Goal: Information Seeking & Learning: Learn about a topic

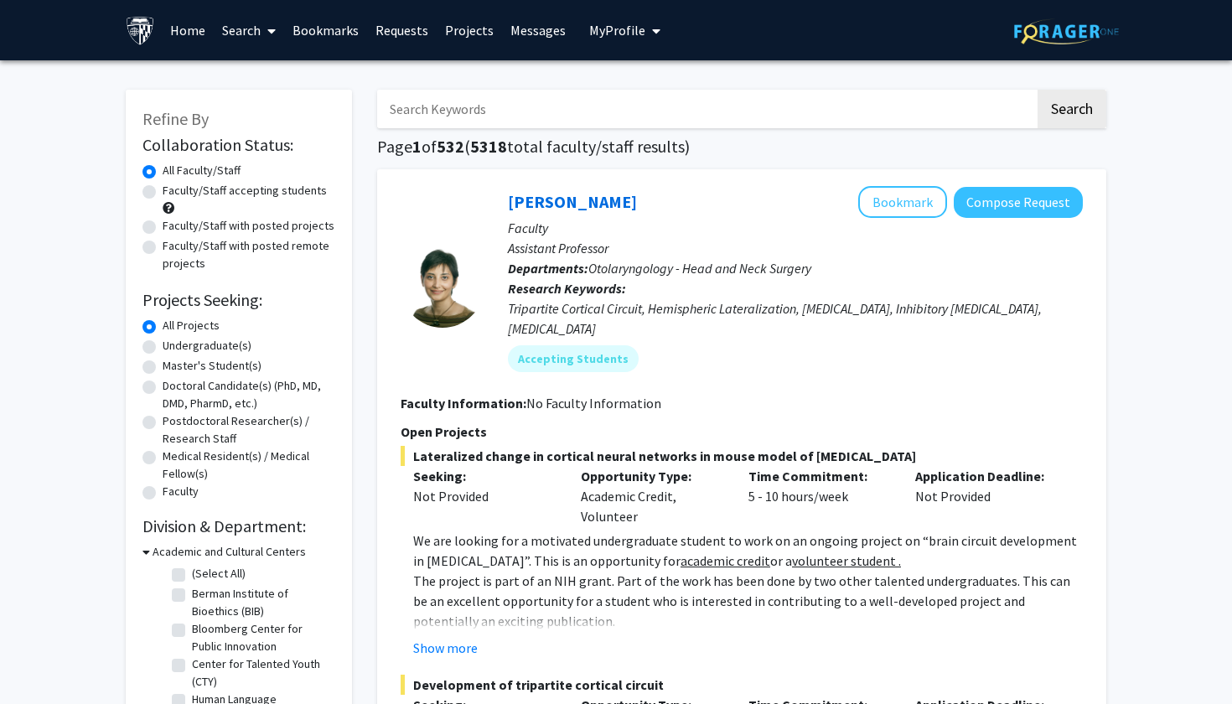
click at [331, 34] on link "Bookmarks" at bounding box center [325, 30] width 83 height 59
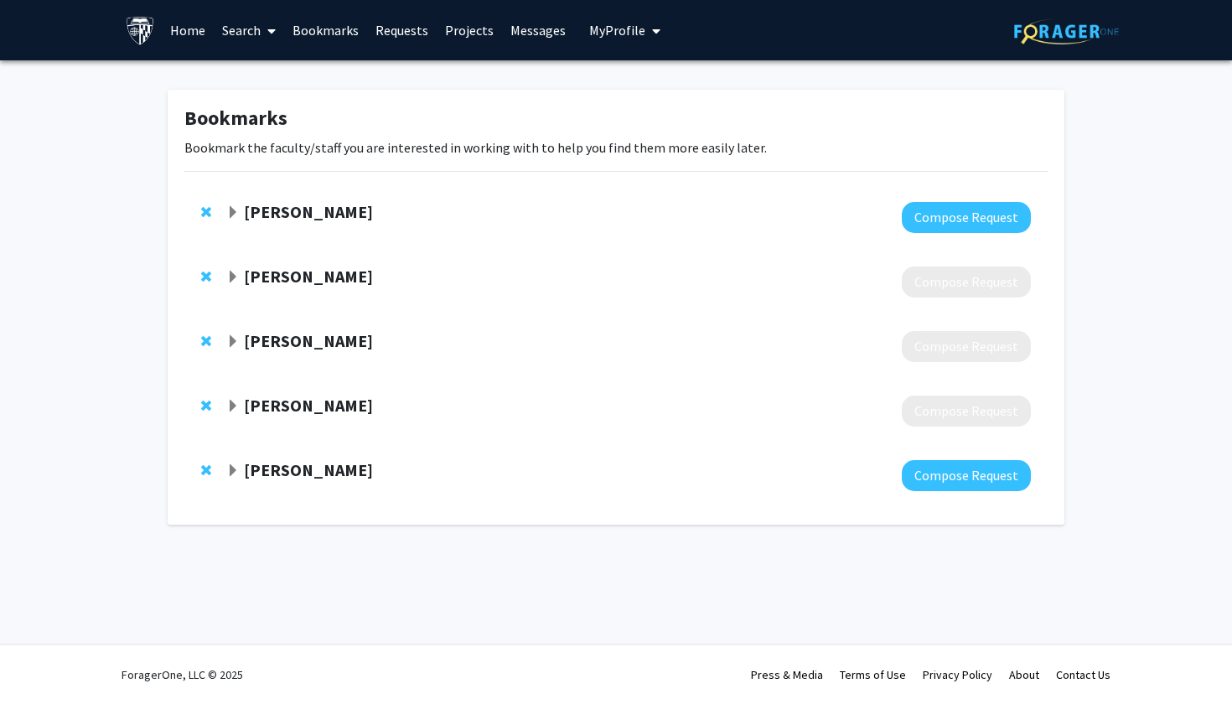
click at [227, 214] on span "Expand Kara Piccirilli Bookmark" at bounding box center [232, 212] width 13 height 13
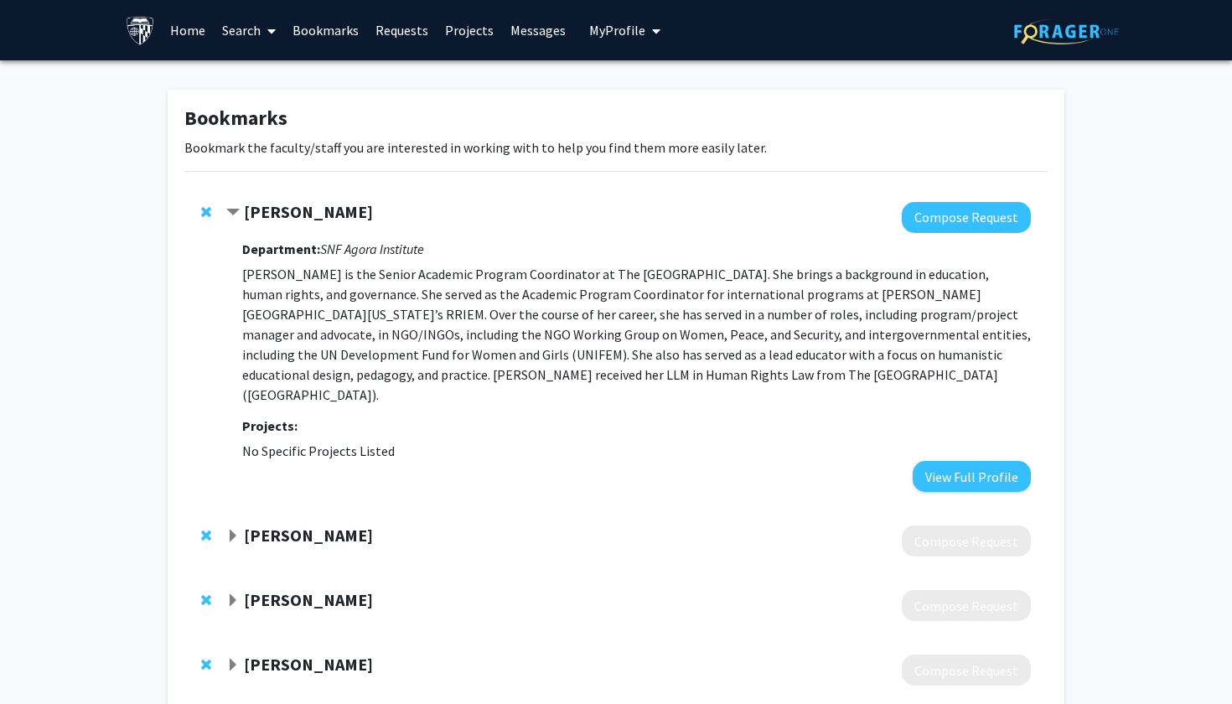
click at [227, 214] on span "Contract Kara Piccirilli Bookmark" at bounding box center [232, 212] width 13 height 13
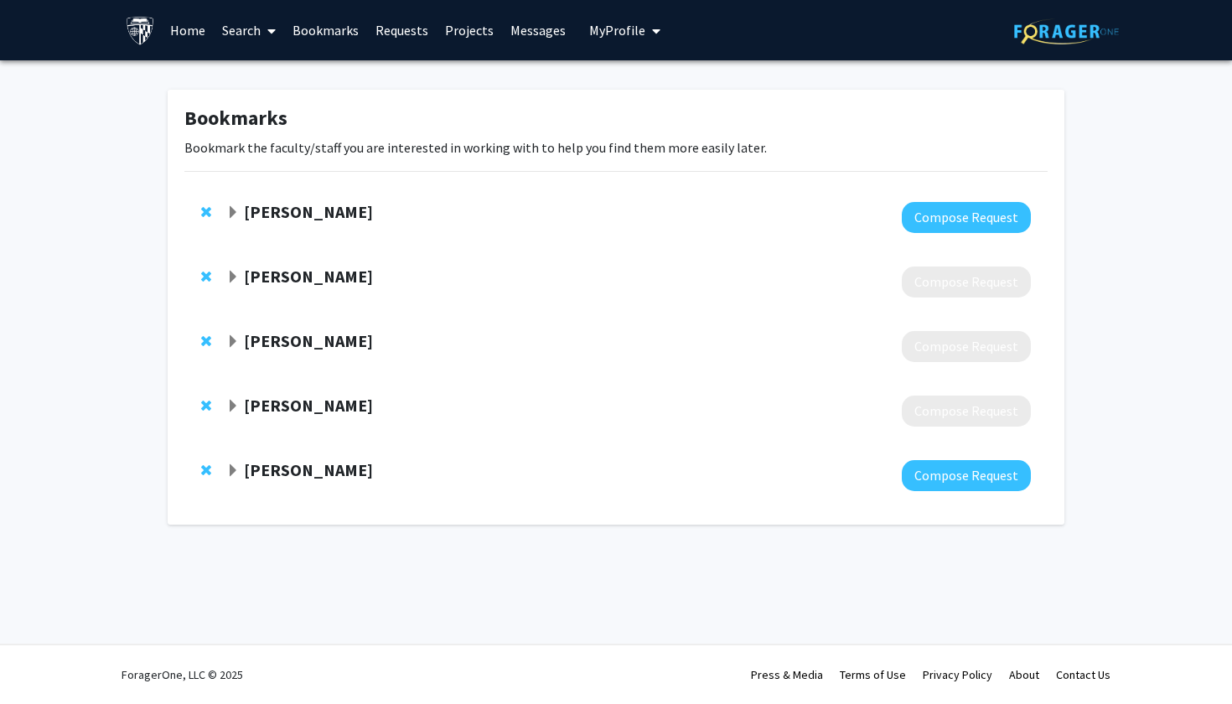
click at [233, 276] on span "Expand Rina Agarwala Bookmark" at bounding box center [232, 277] width 13 height 13
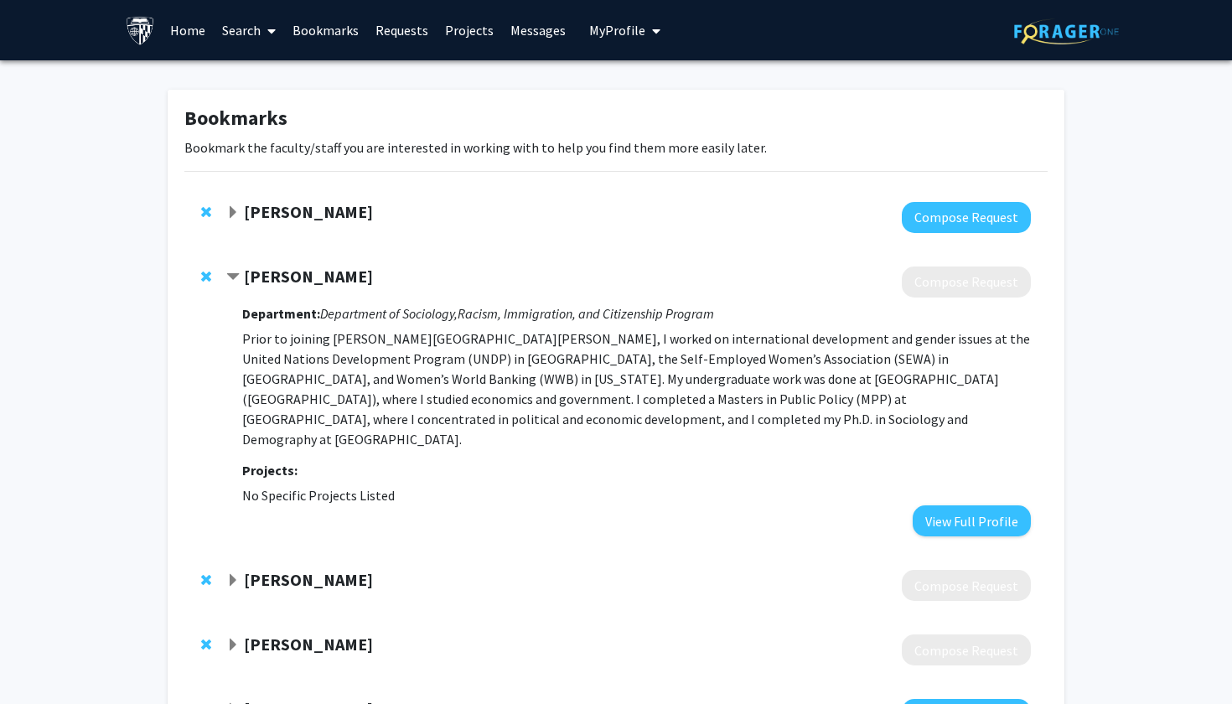
click at [232, 275] on span "Contract Rina Agarwala Bookmark" at bounding box center [232, 277] width 13 height 13
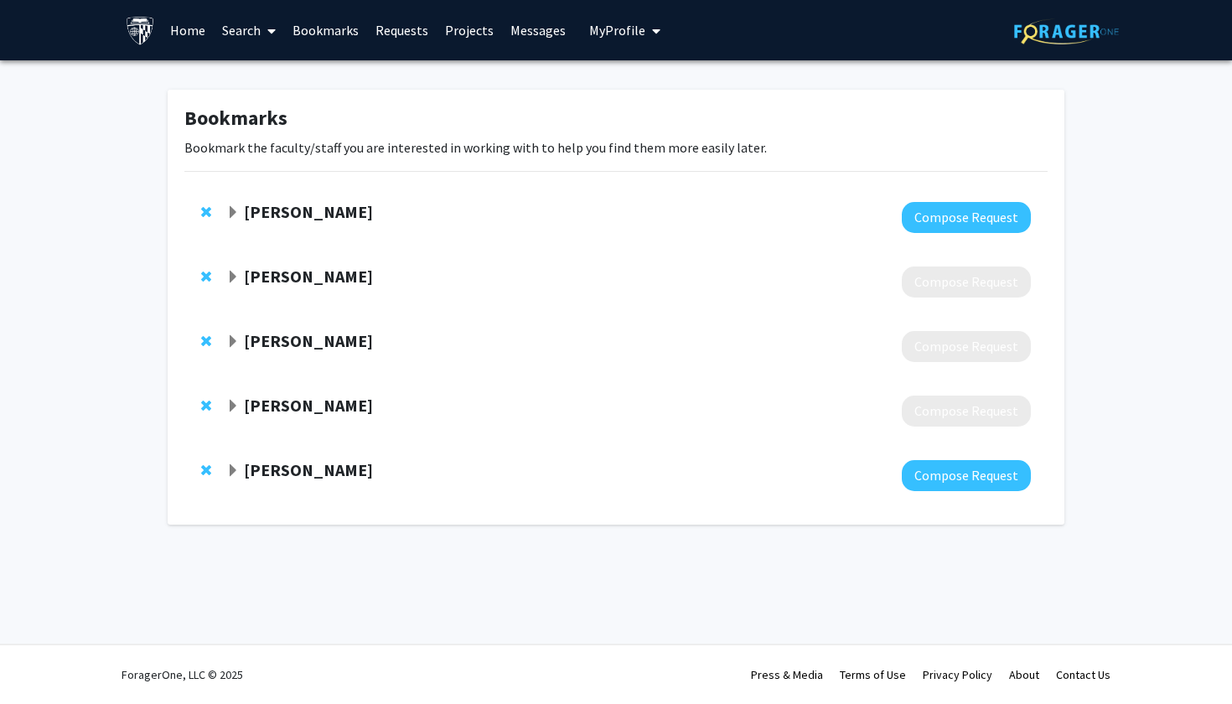
click at [231, 277] on span "Expand Rina Agarwala Bookmark" at bounding box center [232, 277] width 13 height 13
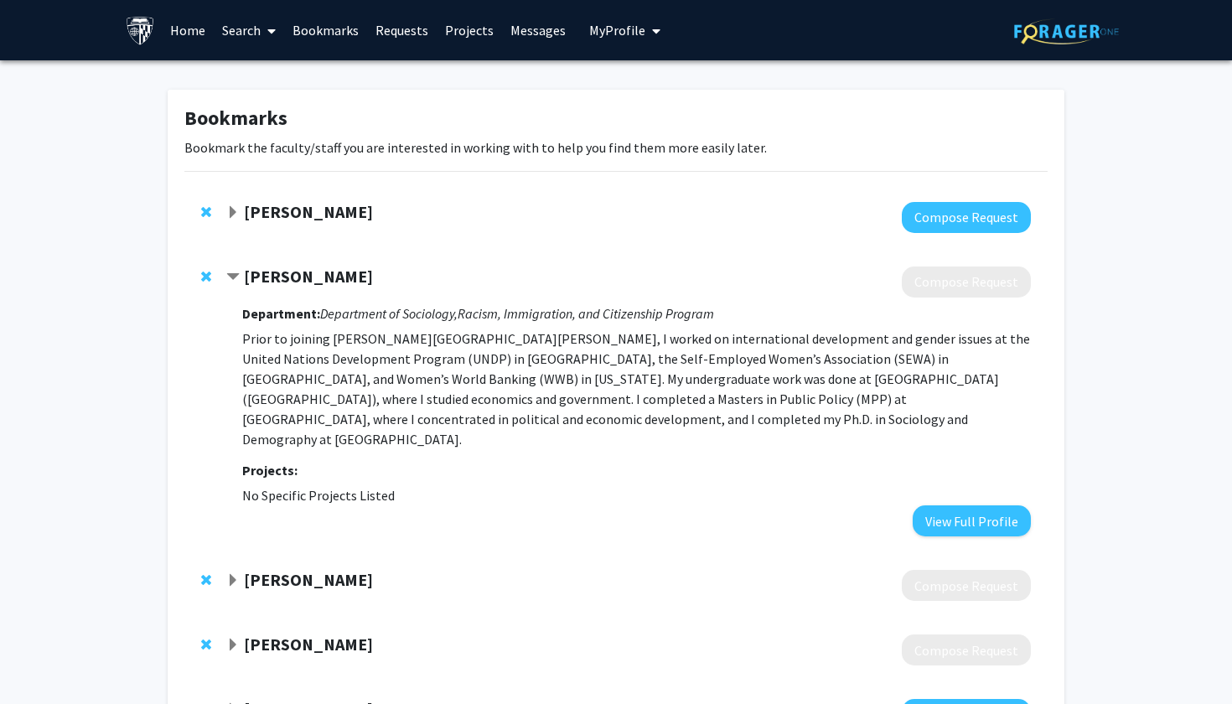
click at [275, 273] on strong "[PERSON_NAME]" at bounding box center [308, 276] width 129 height 21
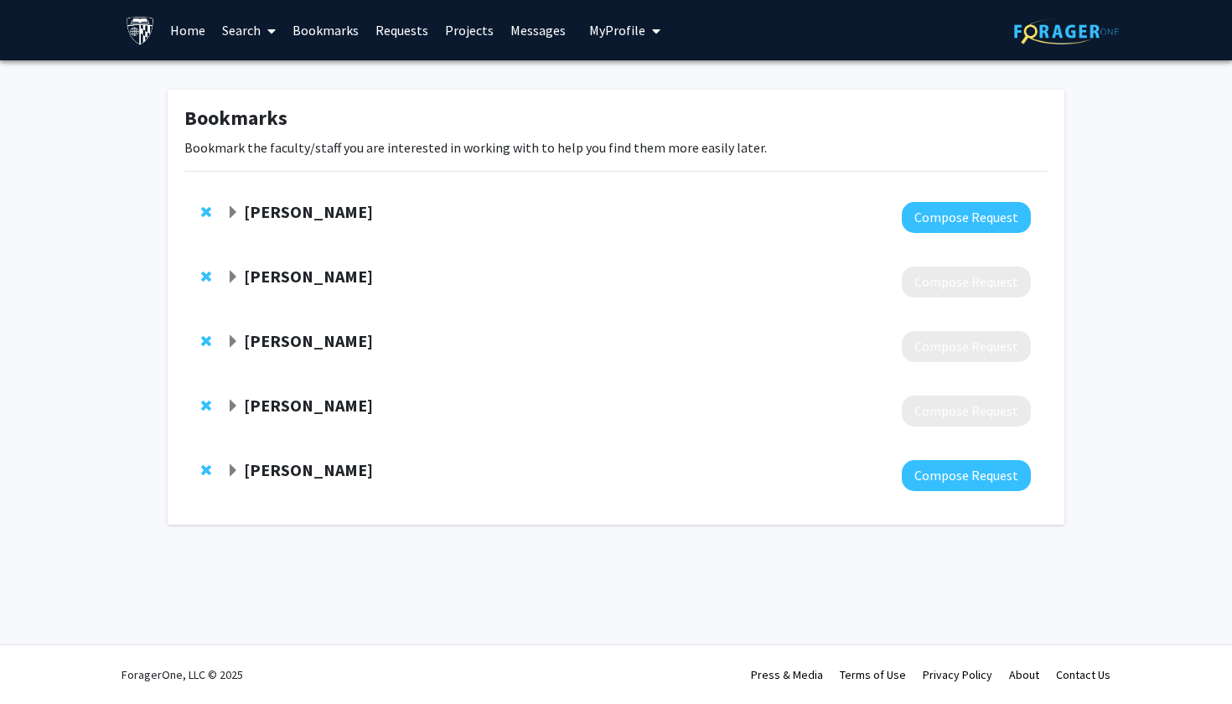
click at [276, 274] on strong "[PERSON_NAME]" at bounding box center [308, 276] width 129 height 21
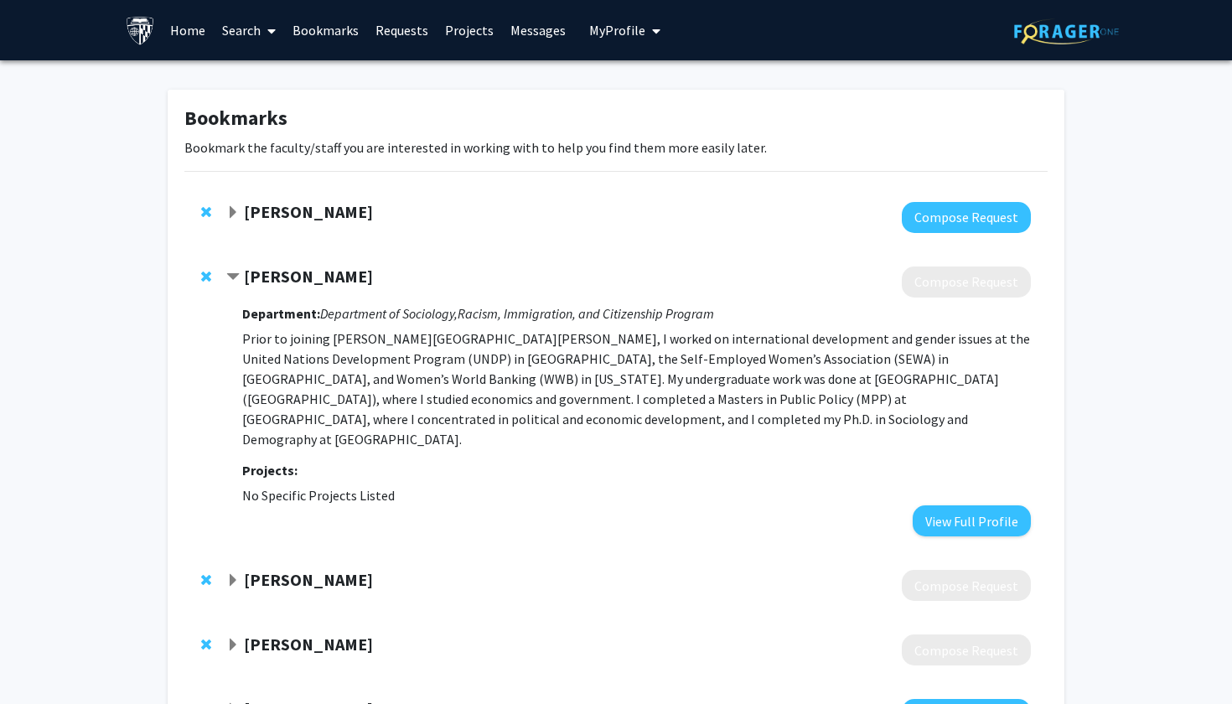
click at [276, 275] on strong "[PERSON_NAME]" at bounding box center [308, 276] width 129 height 21
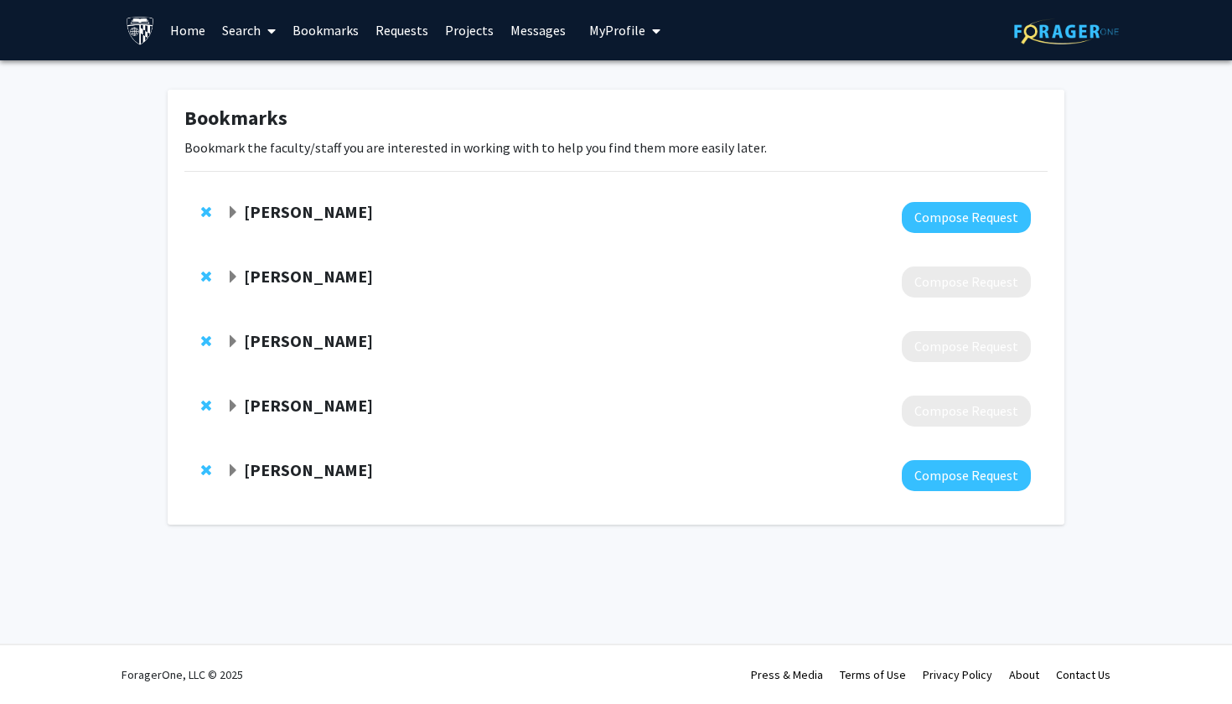
click at [274, 336] on strong "[PERSON_NAME]" at bounding box center [308, 340] width 129 height 21
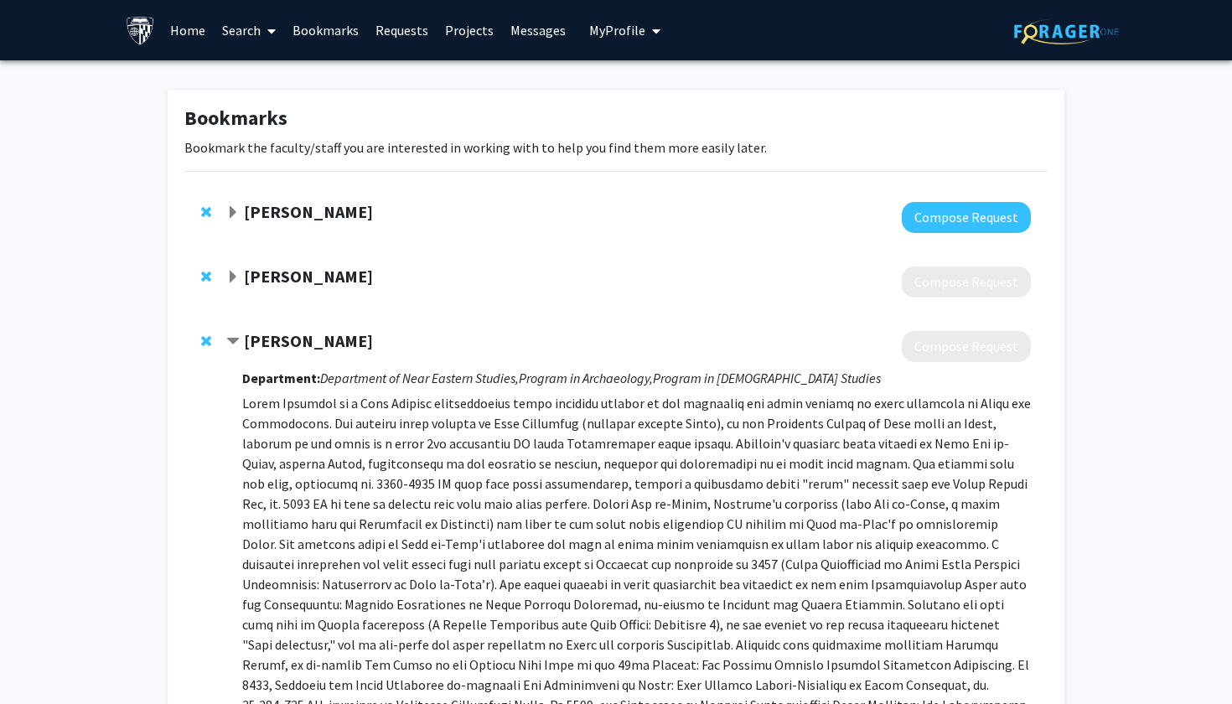
click at [274, 338] on strong "[PERSON_NAME]" at bounding box center [308, 340] width 129 height 21
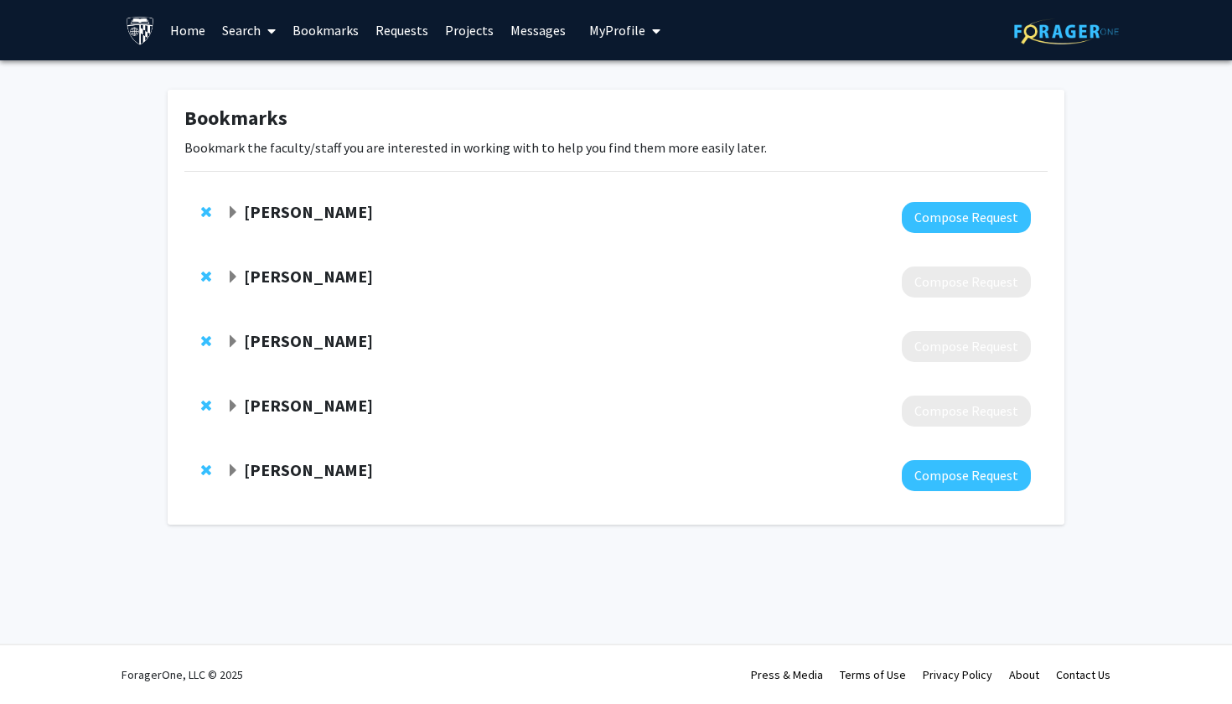
click at [285, 406] on strong "[PERSON_NAME]" at bounding box center [308, 405] width 129 height 21
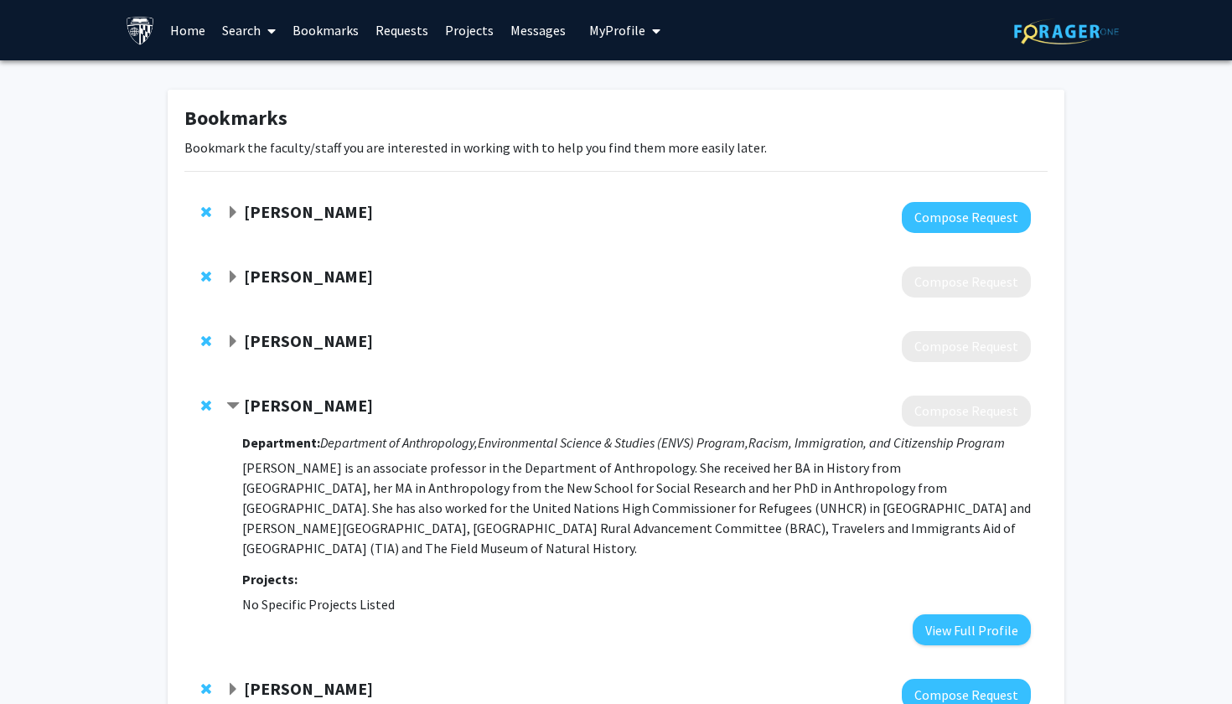
click at [285, 402] on strong "[PERSON_NAME]" at bounding box center [308, 405] width 129 height 21
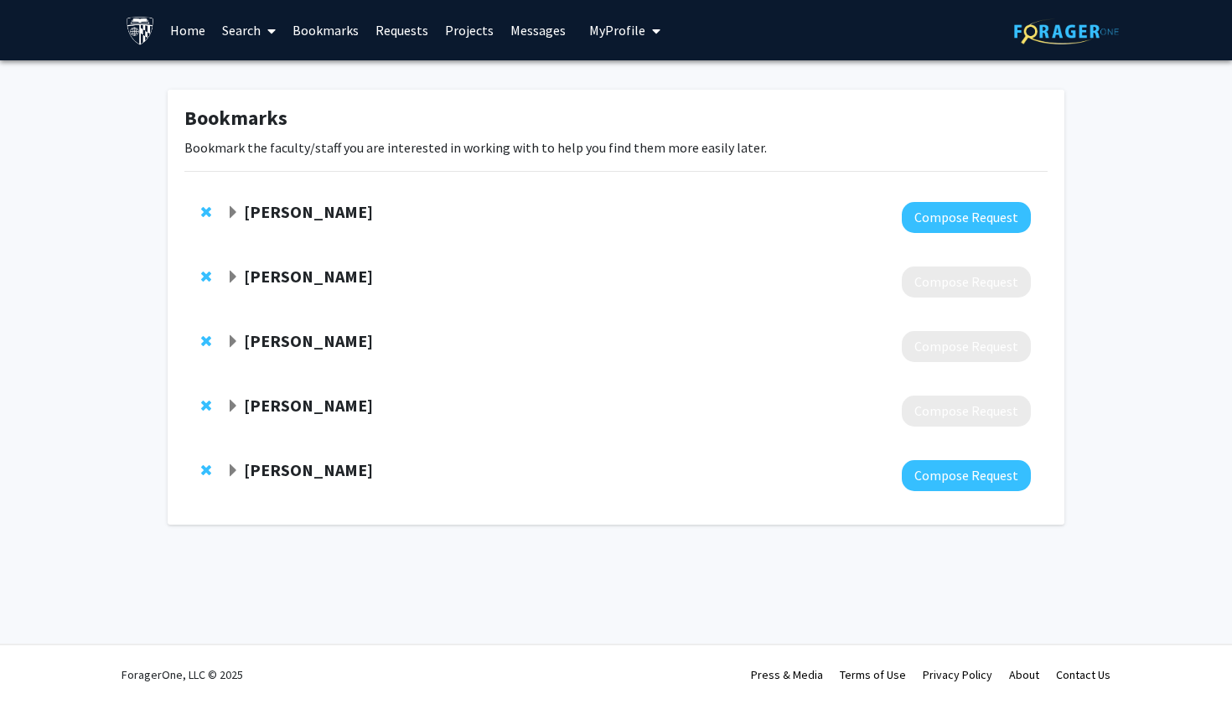
click at [287, 476] on strong "[PERSON_NAME]" at bounding box center [308, 469] width 129 height 21
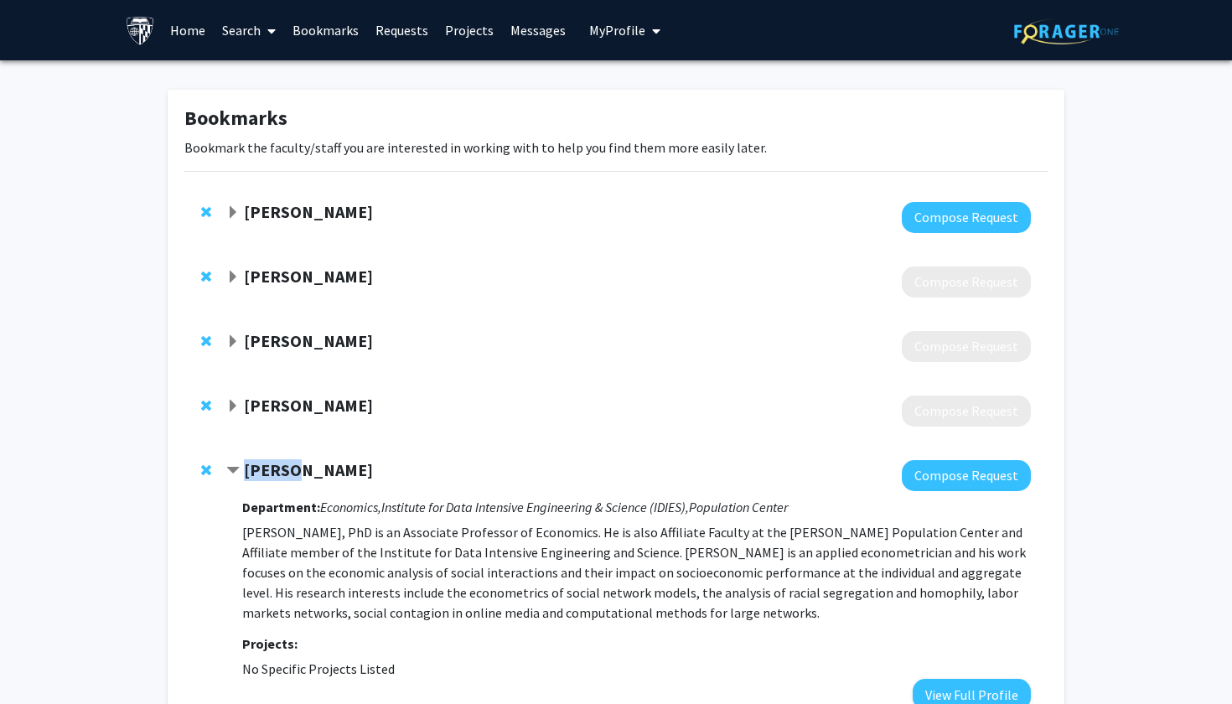
click at [287, 476] on strong "[PERSON_NAME]" at bounding box center [308, 469] width 129 height 21
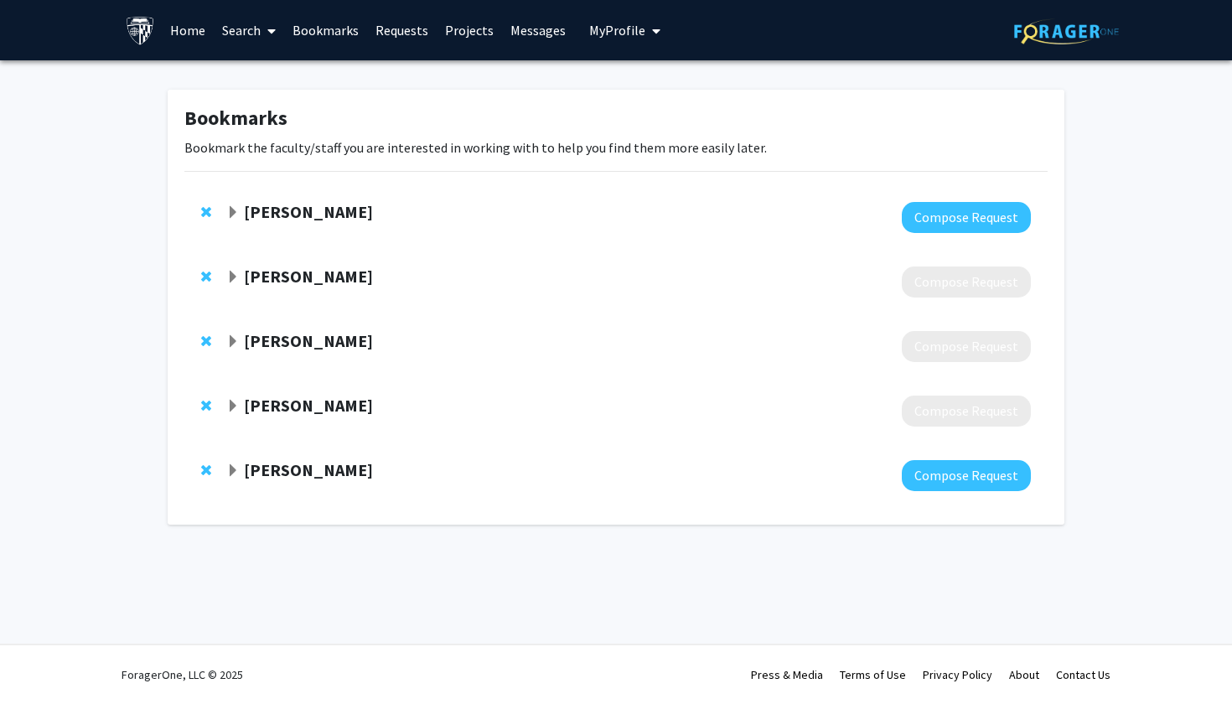
click at [279, 410] on strong "[PERSON_NAME]" at bounding box center [308, 405] width 129 height 21
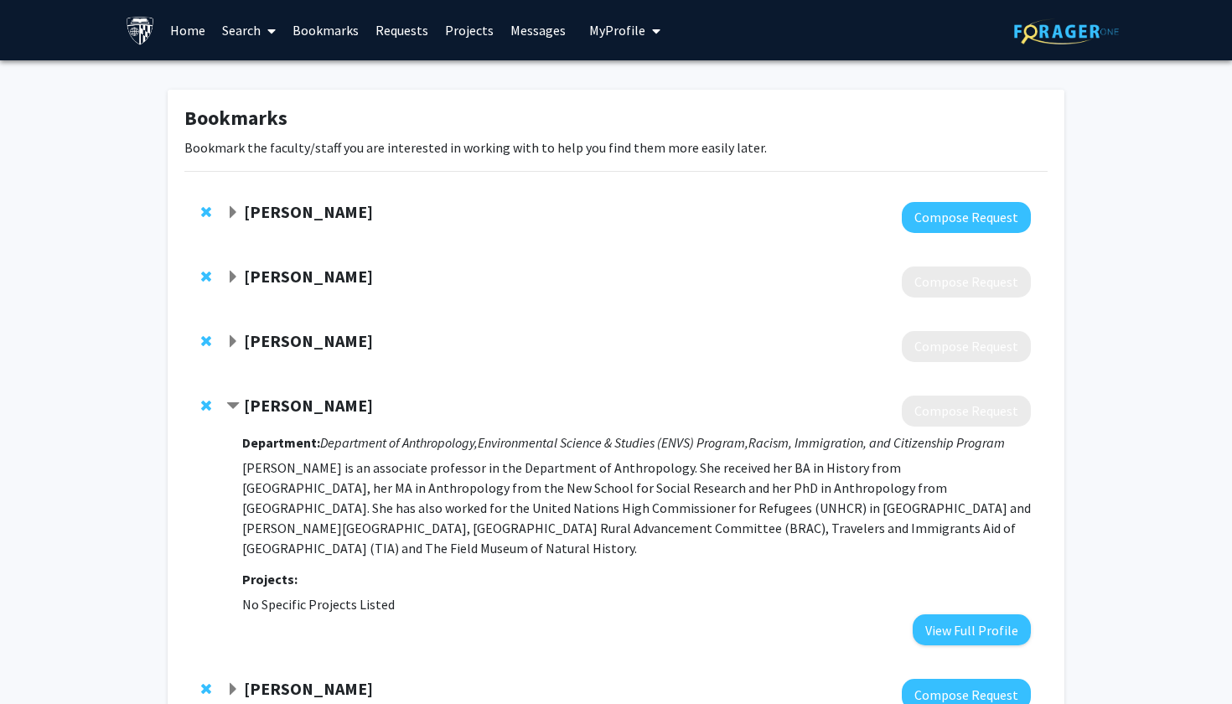
click at [256, 39] on link "Search" at bounding box center [249, 30] width 70 height 59
click at [256, 70] on span "Faculty/Staff" at bounding box center [275, 77] width 123 height 34
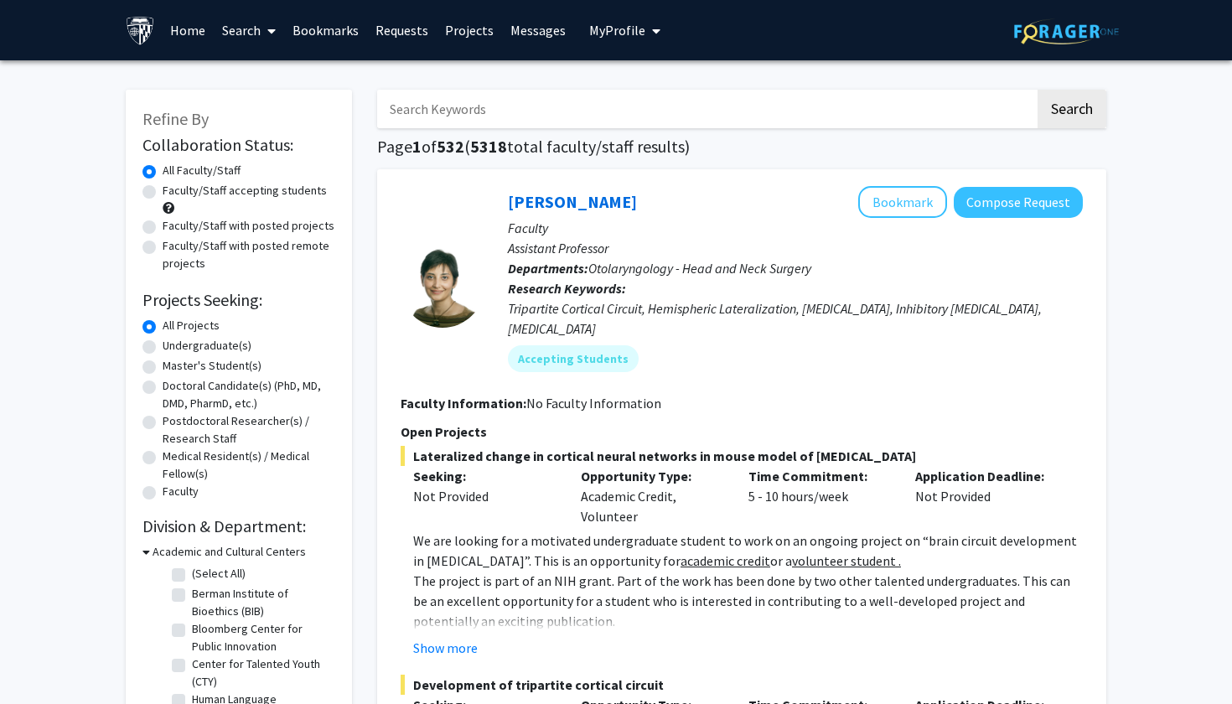
click at [470, 106] on input "Search Keywords" at bounding box center [706, 109] width 658 height 39
type input "kaan"
click at [1071, 111] on button "Search" at bounding box center [1072, 109] width 69 height 39
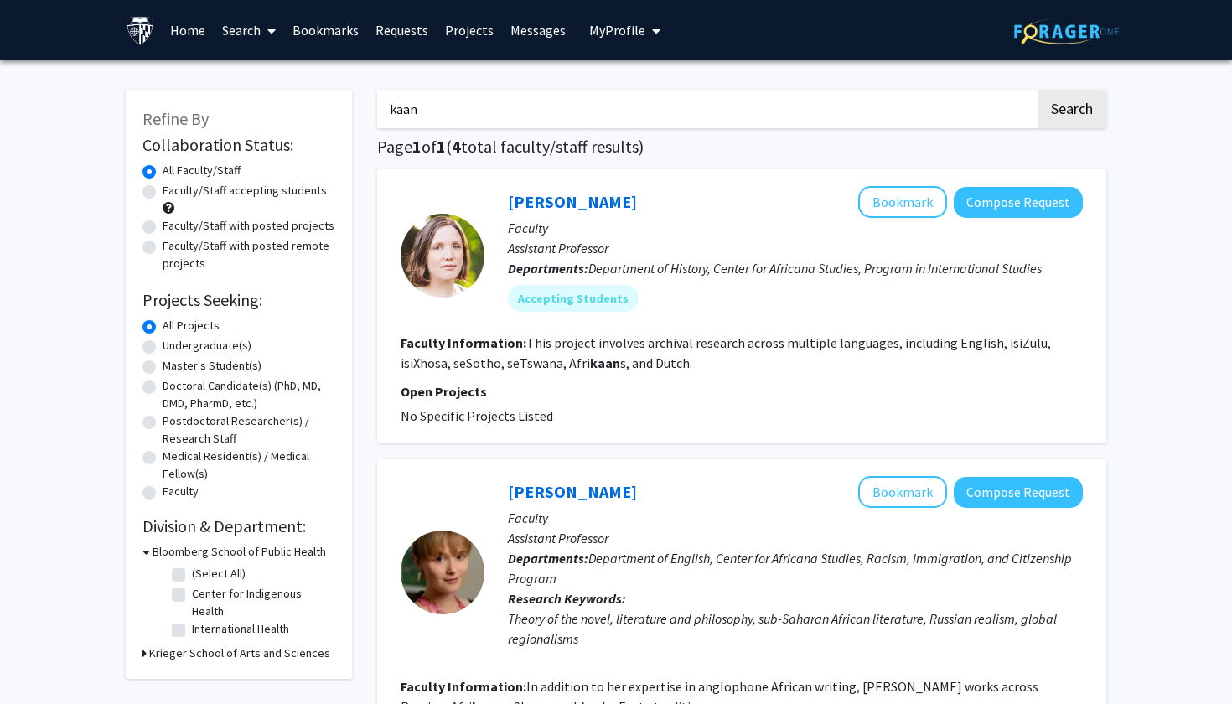
click at [455, 105] on input "kaan" at bounding box center [706, 109] width 658 height 39
click at [338, 26] on link "Bookmarks" at bounding box center [325, 30] width 83 height 59
click at [456, 102] on input "kaan" at bounding box center [706, 109] width 658 height 39
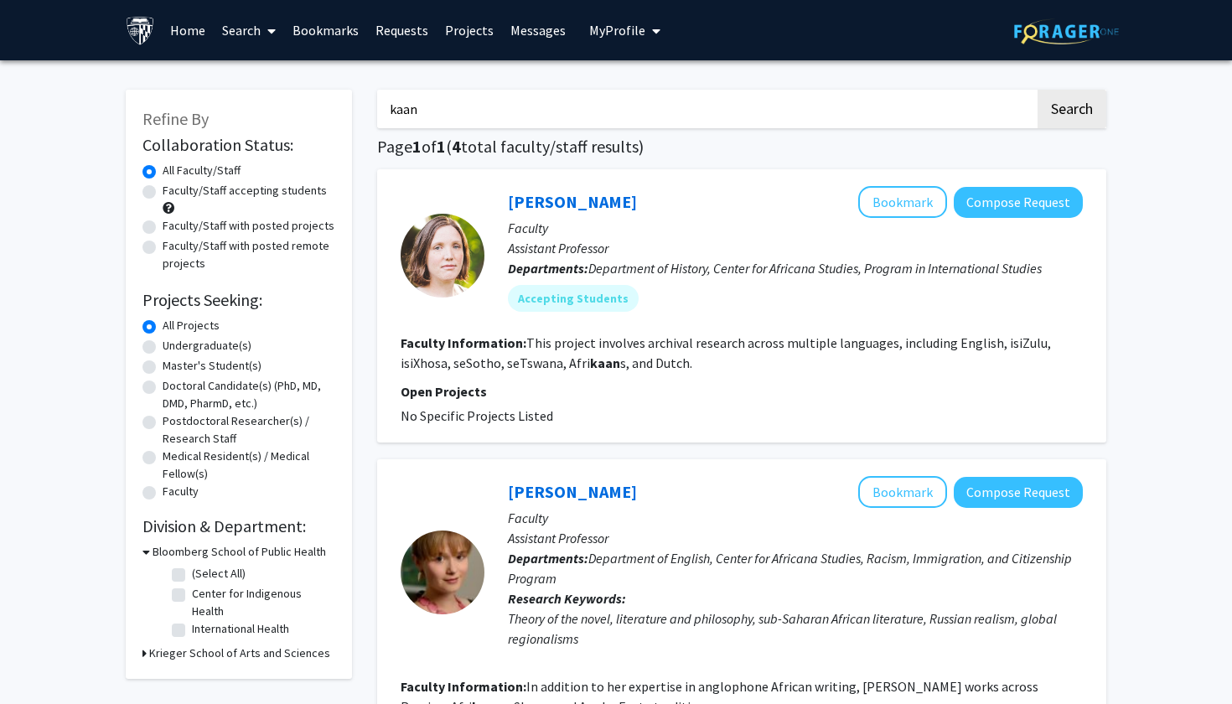
click at [456, 102] on input "kaan" at bounding box center [706, 109] width 658 height 39
click at [1071, 111] on button "Search" at bounding box center [1072, 109] width 69 height 39
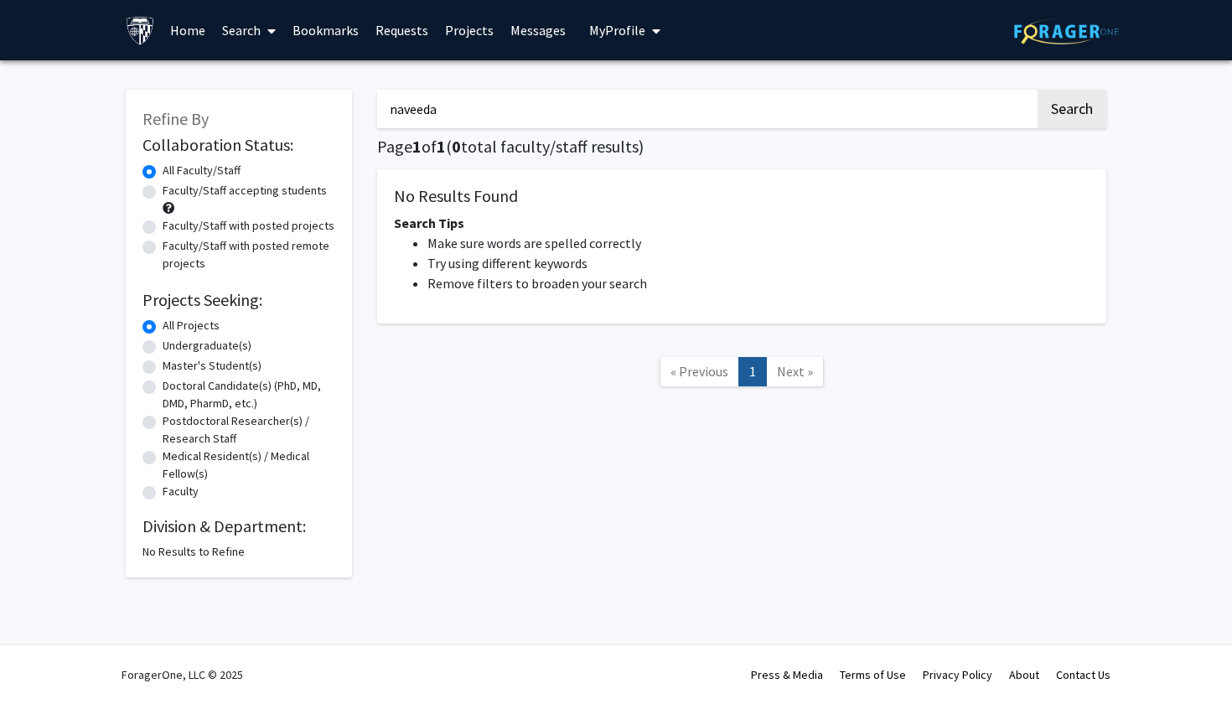
type input "naveeda"
click at [1071, 111] on button "Search" at bounding box center [1072, 109] width 69 height 39
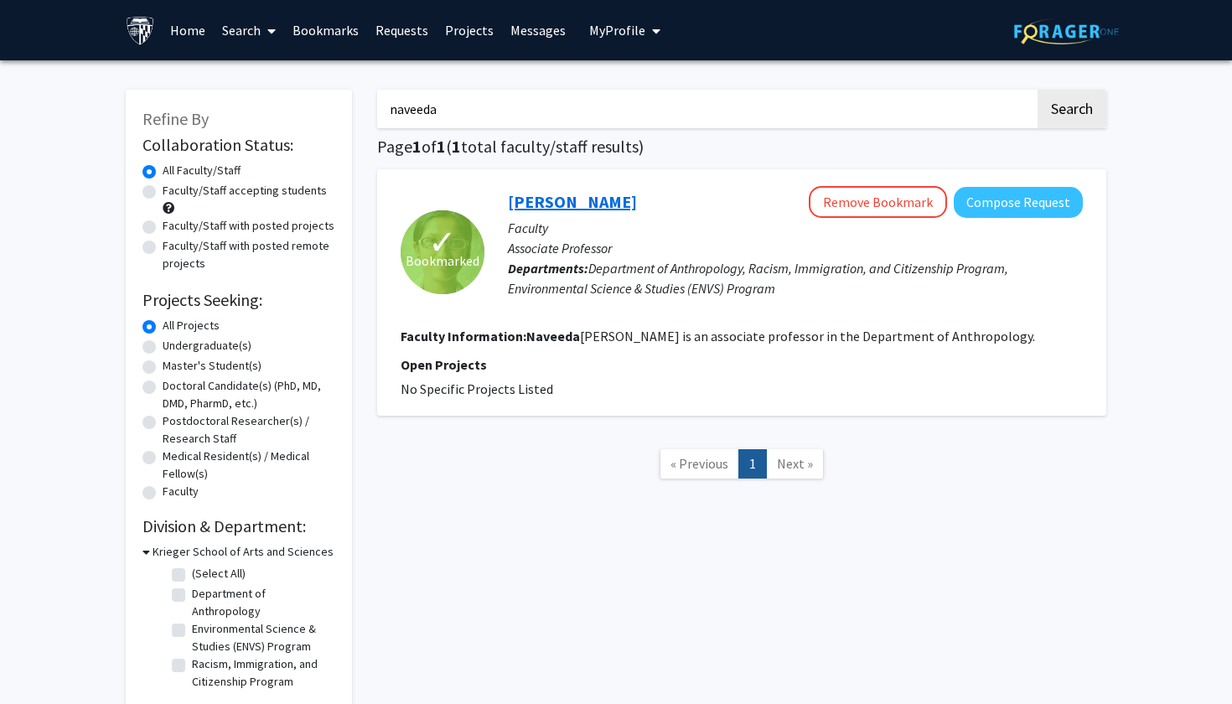
click at [574, 199] on link "[PERSON_NAME]" at bounding box center [572, 201] width 129 height 21
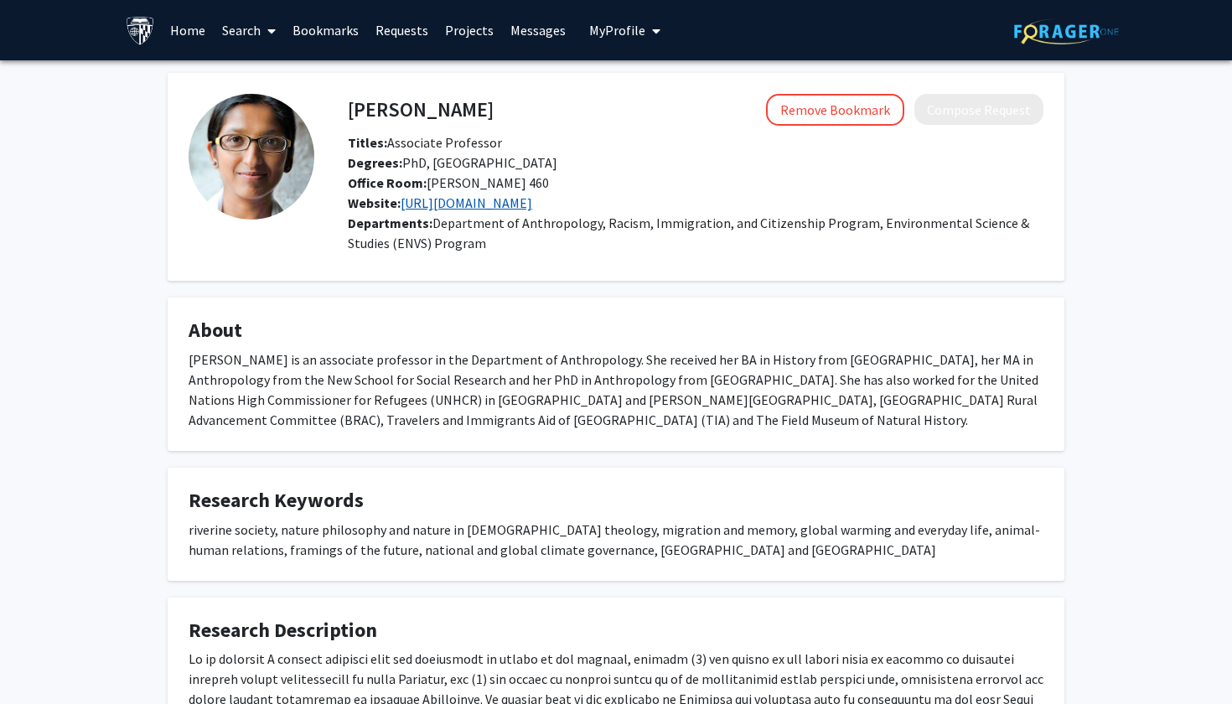
click at [500, 206] on link "[URL][DOMAIN_NAME]" at bounding box center [467, 202] width 132 height 17
click at [251, 37] on link "Search" at bounding box center [249, 30] width 70 height 59
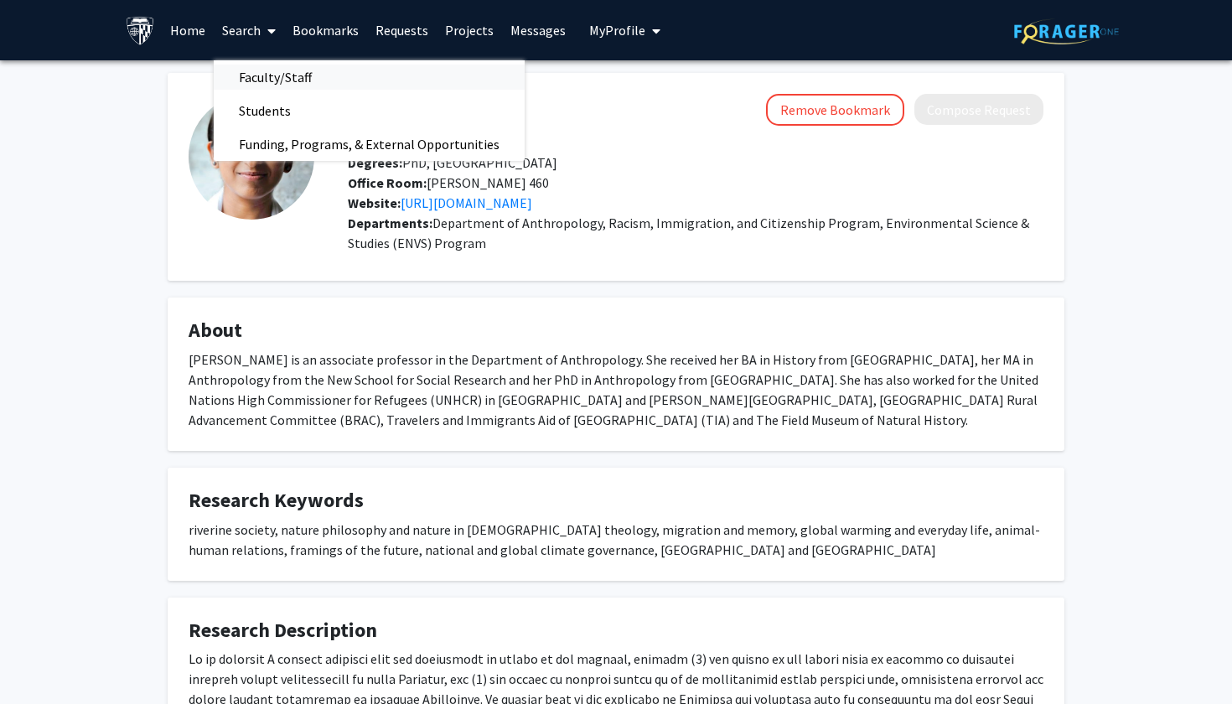
click at [270, 75] on span "Faculty/Staff" at bounding box center [275, 77] width 123 height 34
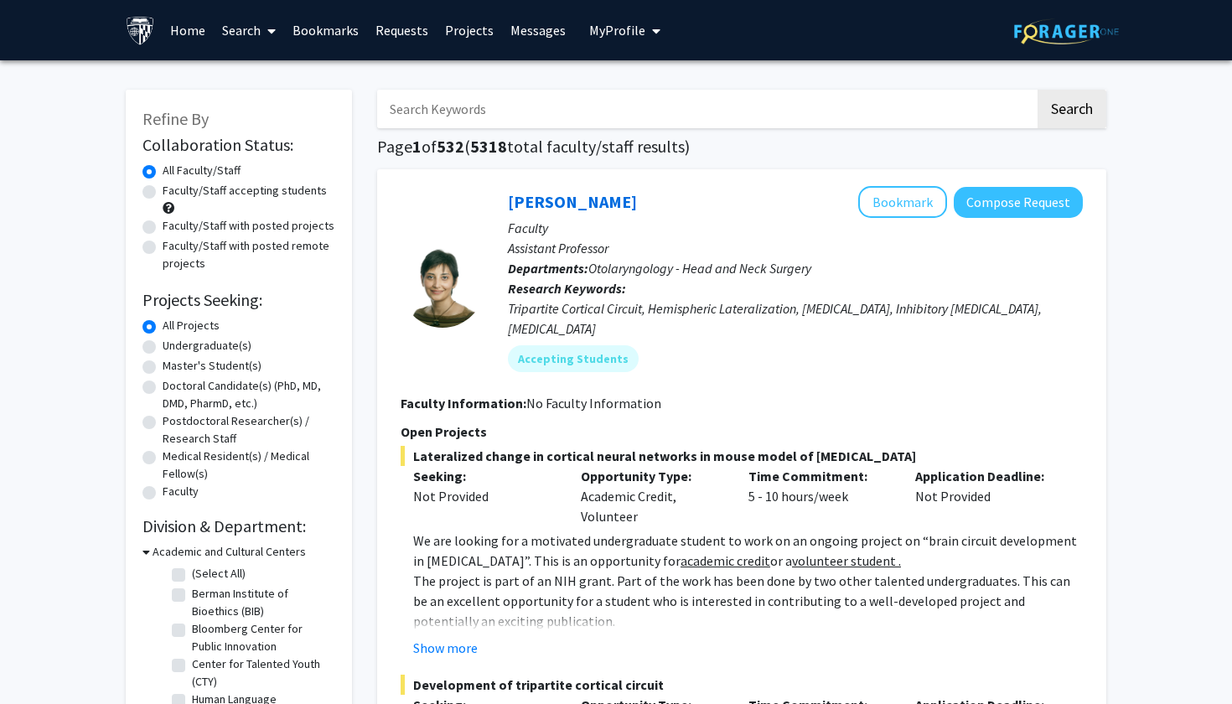
click at [324, 12] on link "Bookmarks" at bounding box center [325, 30] width 83 height 59
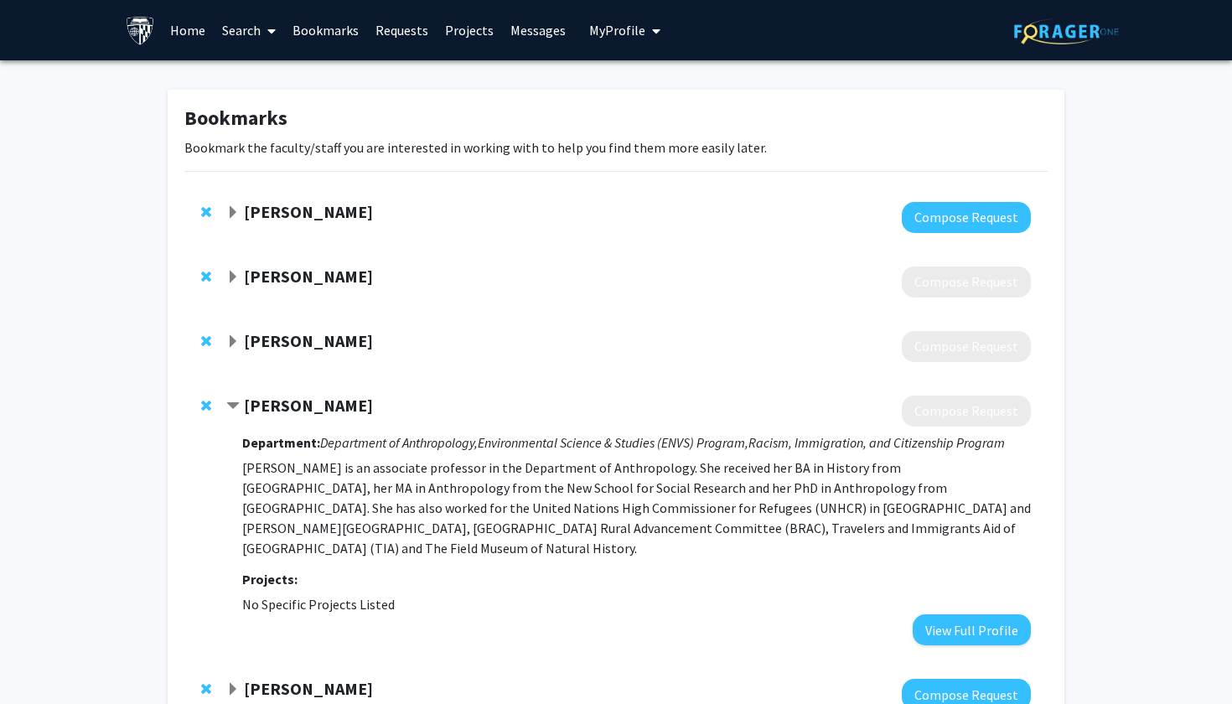
click at [327, 39] on link "Bookmarks" at bounding box center [325, 30] width 83 height 59
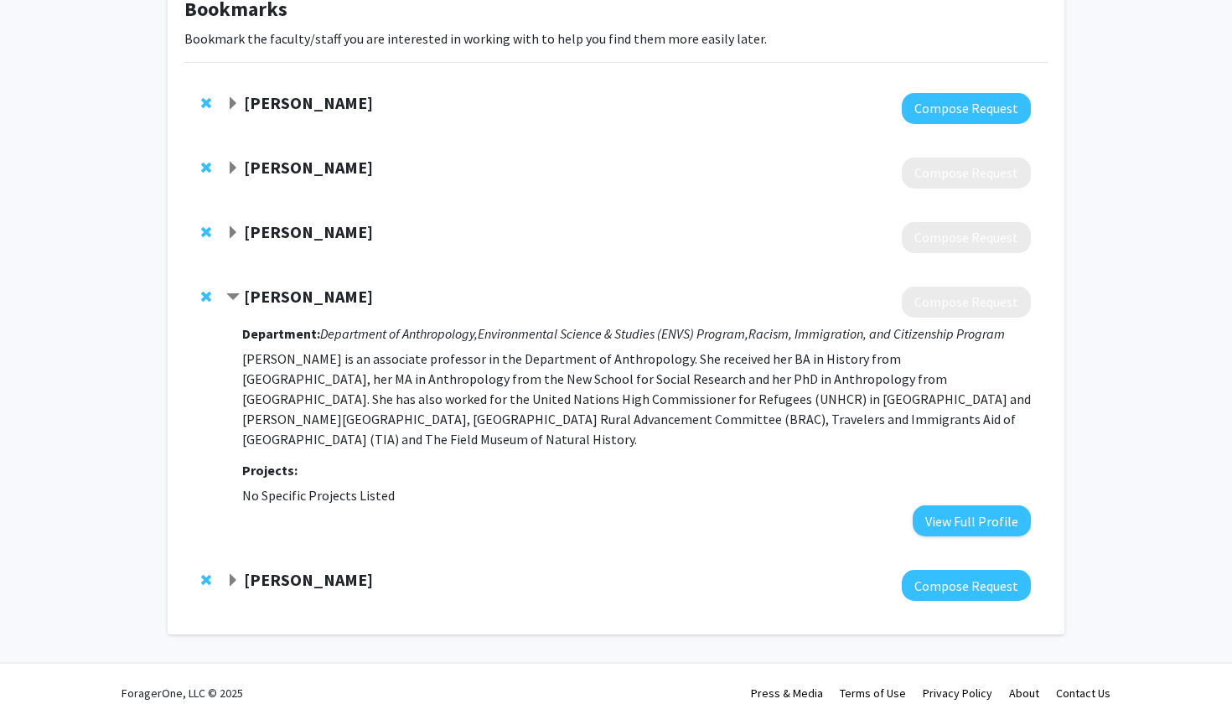
click at [249, 569] on strong "[PERSON_NAME]" at bounding box center [308, 579] width 129 height 21
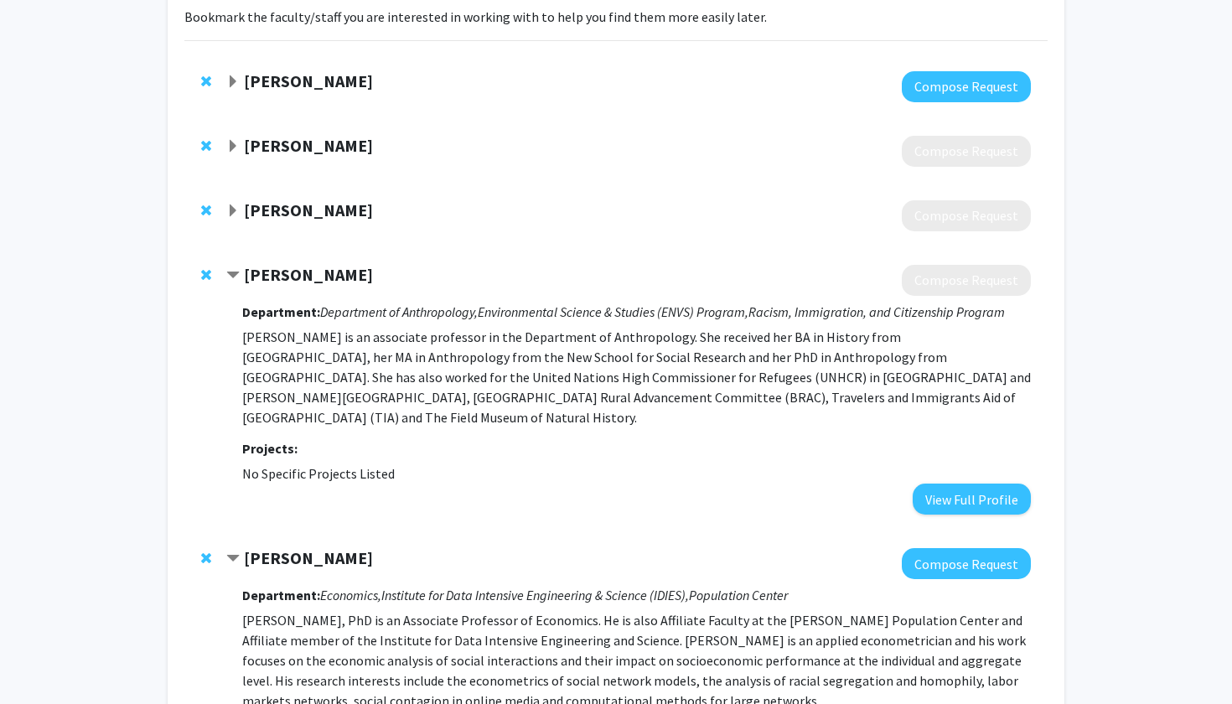
scroll to position [75, 0]
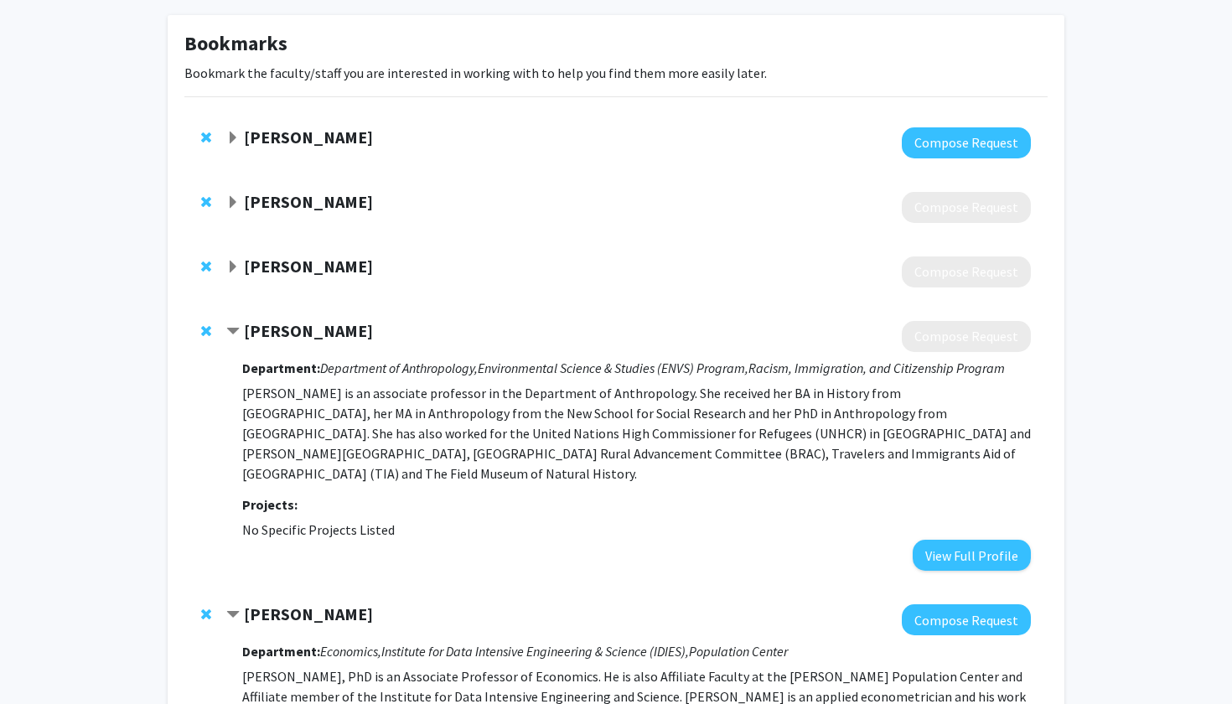
click at [298, 277] on div "[PERSON_NAME]" at bounding box center [407, 267] width 362 height 21
click at [292, 267] on strong "[PERSON_NAME]" at bounding box center [308, 266] width 129 height 21
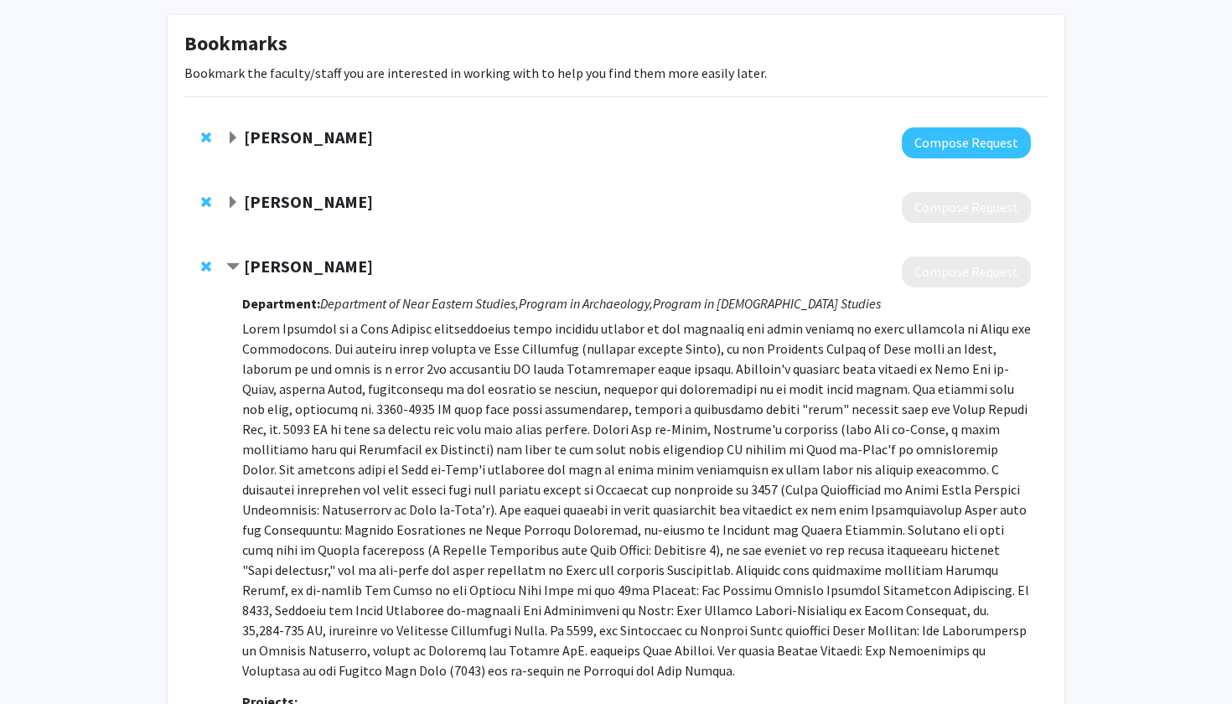
click at [283, 194] on strong "[PERSON_NAME]" at bounding box center [308, 201] width 129 height 21
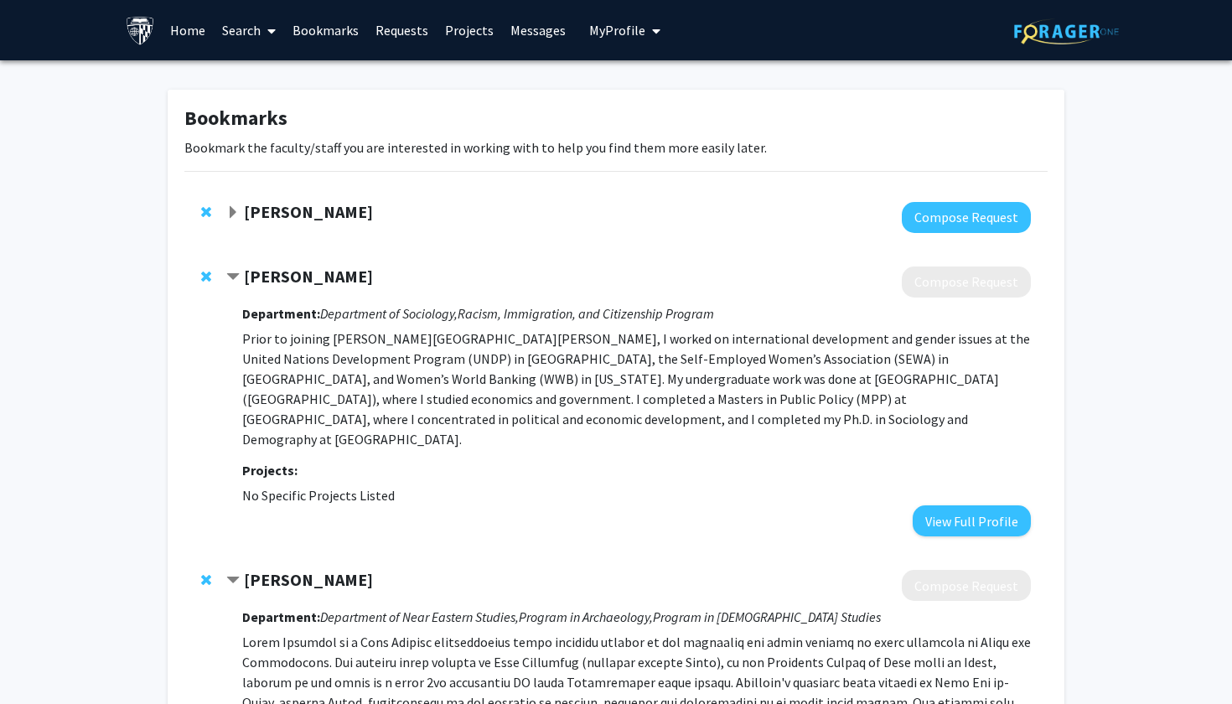
scroll to position [0, 0]
click at [252, 29] on link "Search" at bounding box center [249, 30] width 70 height 59
click at [259, 71] on span "Faculty/Staff" at bounding box center [275, 77] width 123 height 34
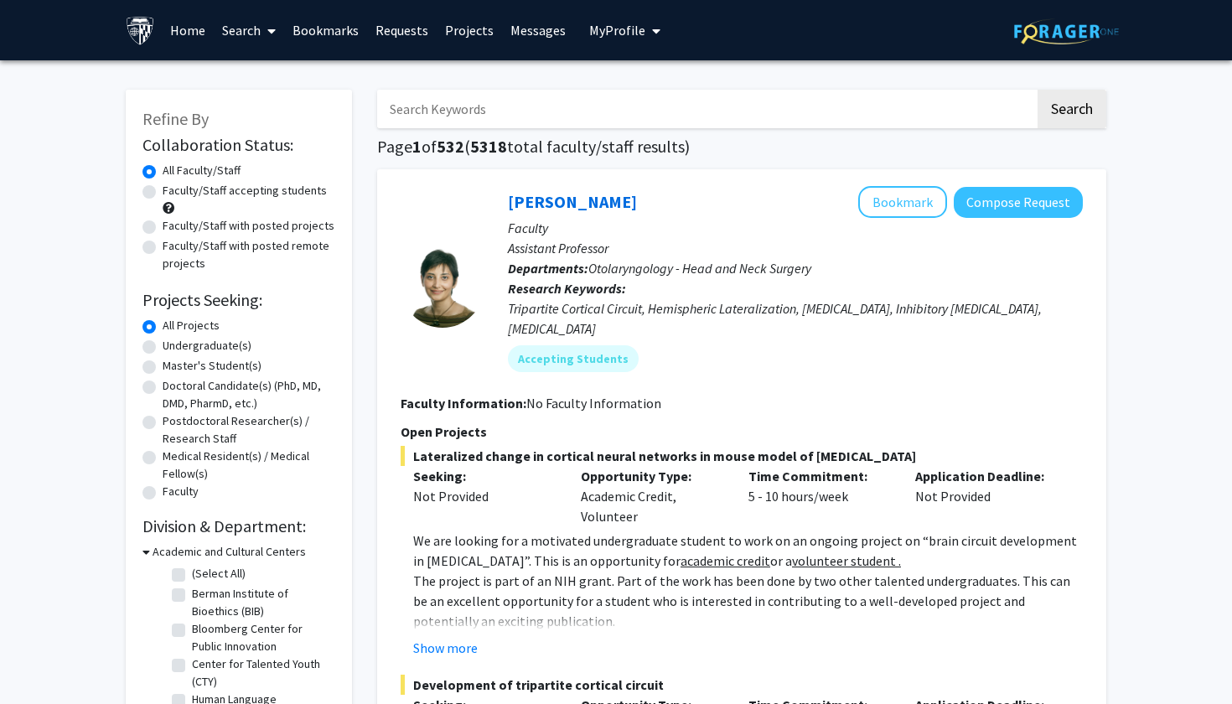
click at [521, 100] on input "Search Keywords" at bounding box center [706, 109] width 658 height 39
type input "rina"
click at [1071, 111] on button "Search" at bounding box center [1072, 109] width 69 height 39
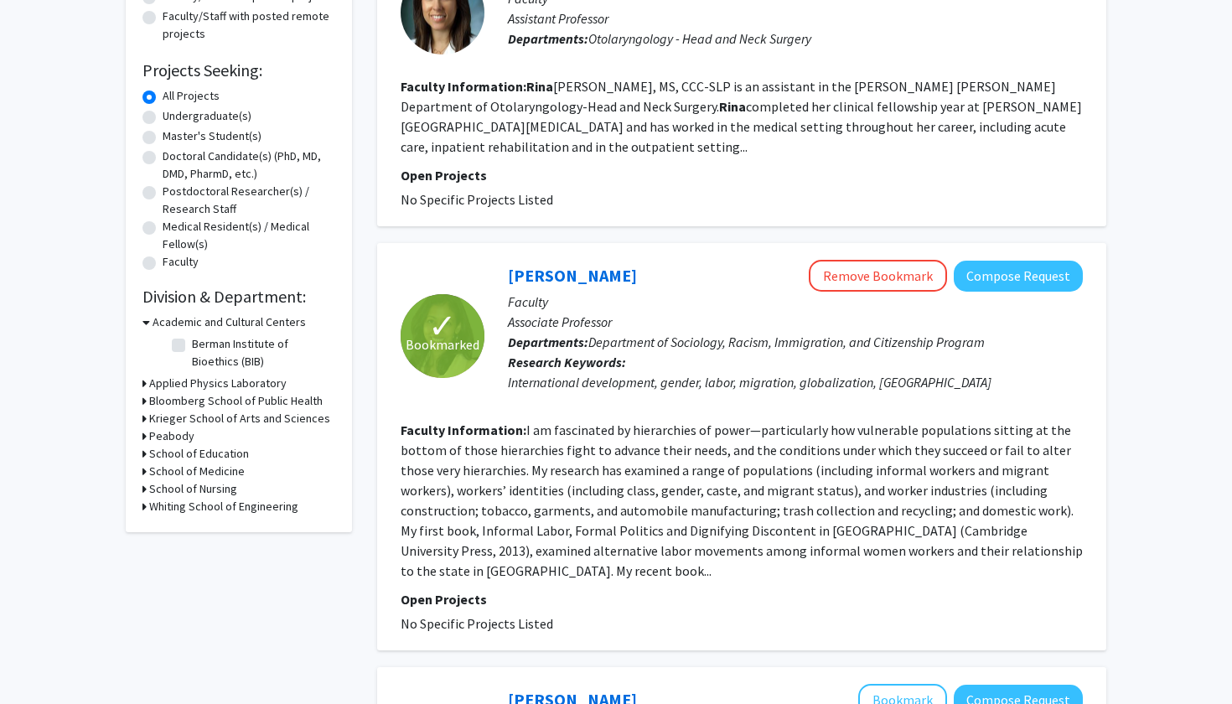
scroll to position [330, 0]
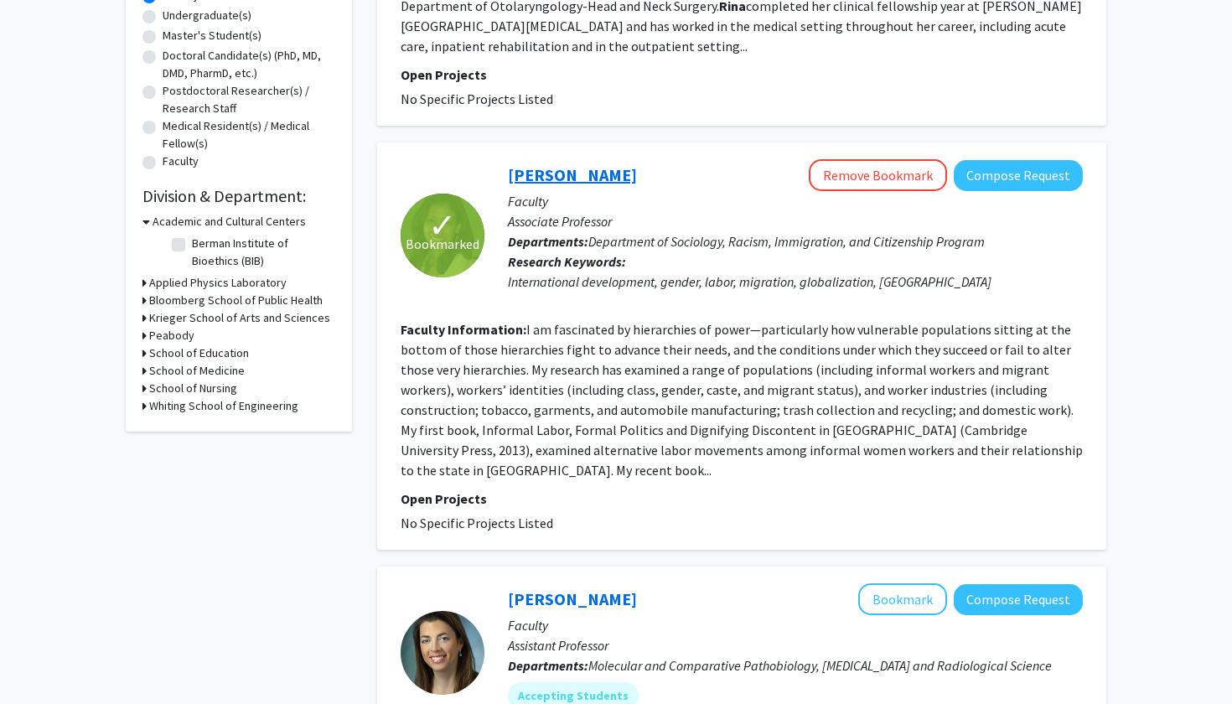
click at [541, 164] on link "[PERSON_NAME]" at bounding box center [572, 174] width 129 height 21
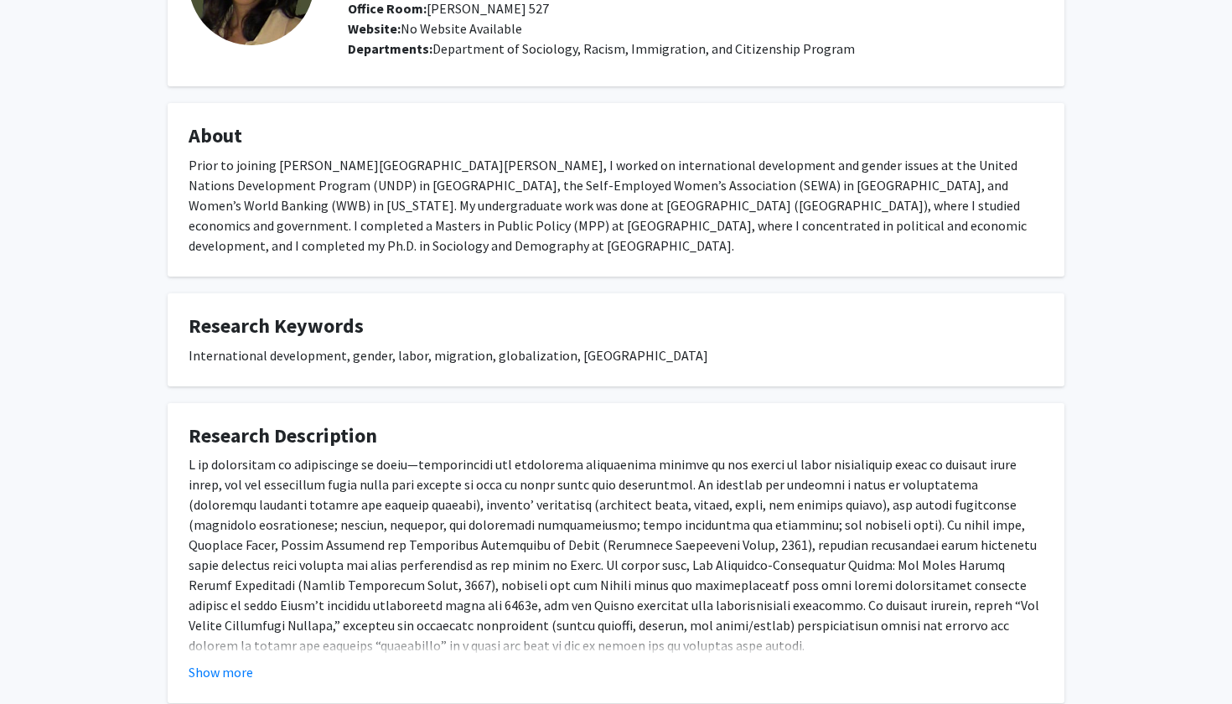
scroll to position [209, 0]
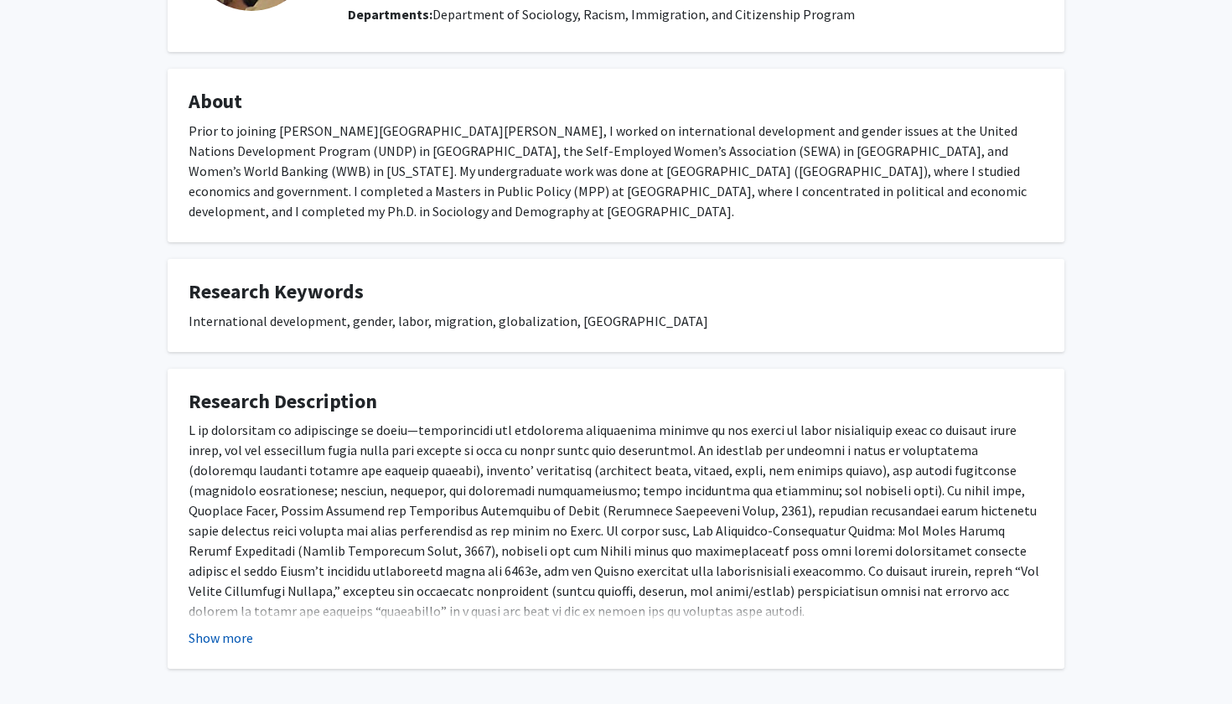
click at [225, 628] on button "Show more" at bounding box center [221, 638] width 65 height 20
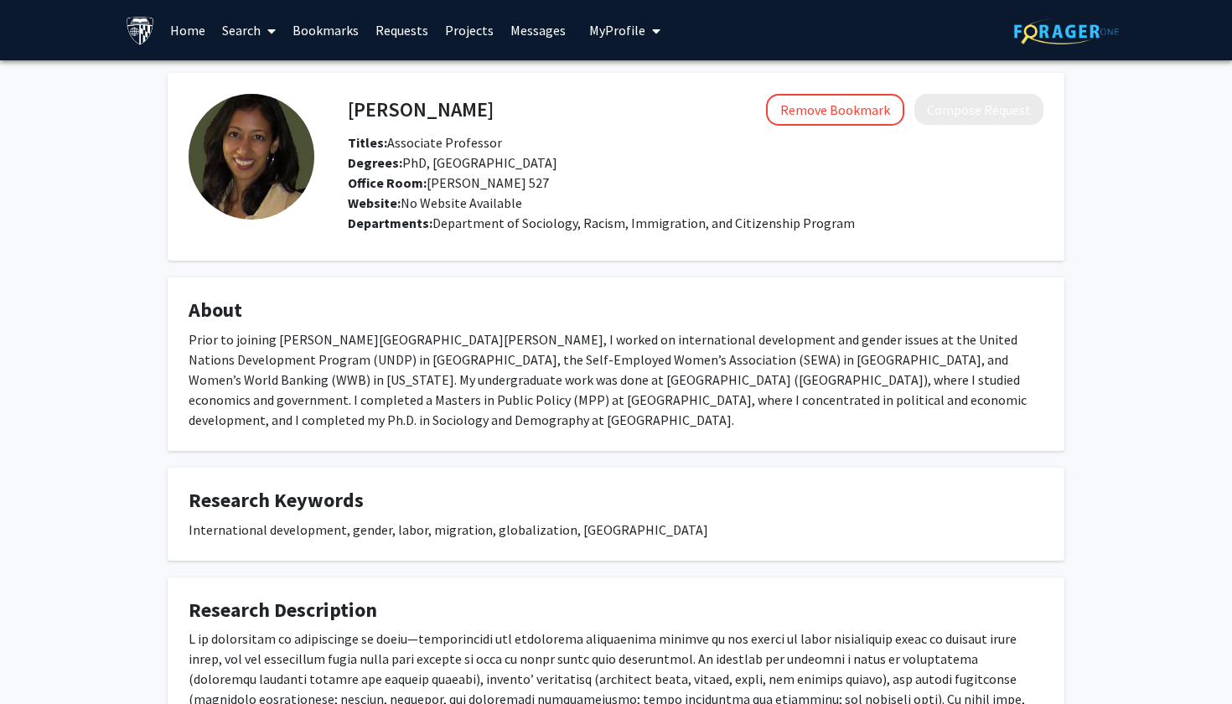
scroll to position [0, 0]
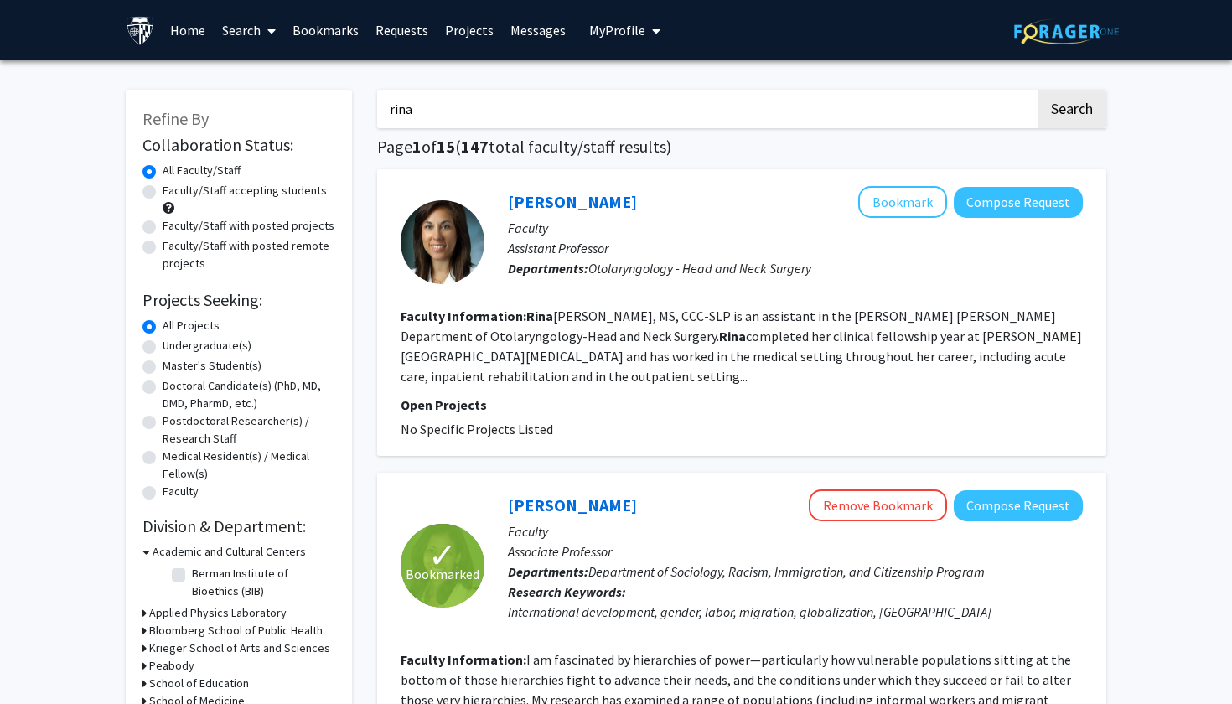
click at [329, 29] on link "Bookmarks" at bounding box center [325, 30] width 83 height 59
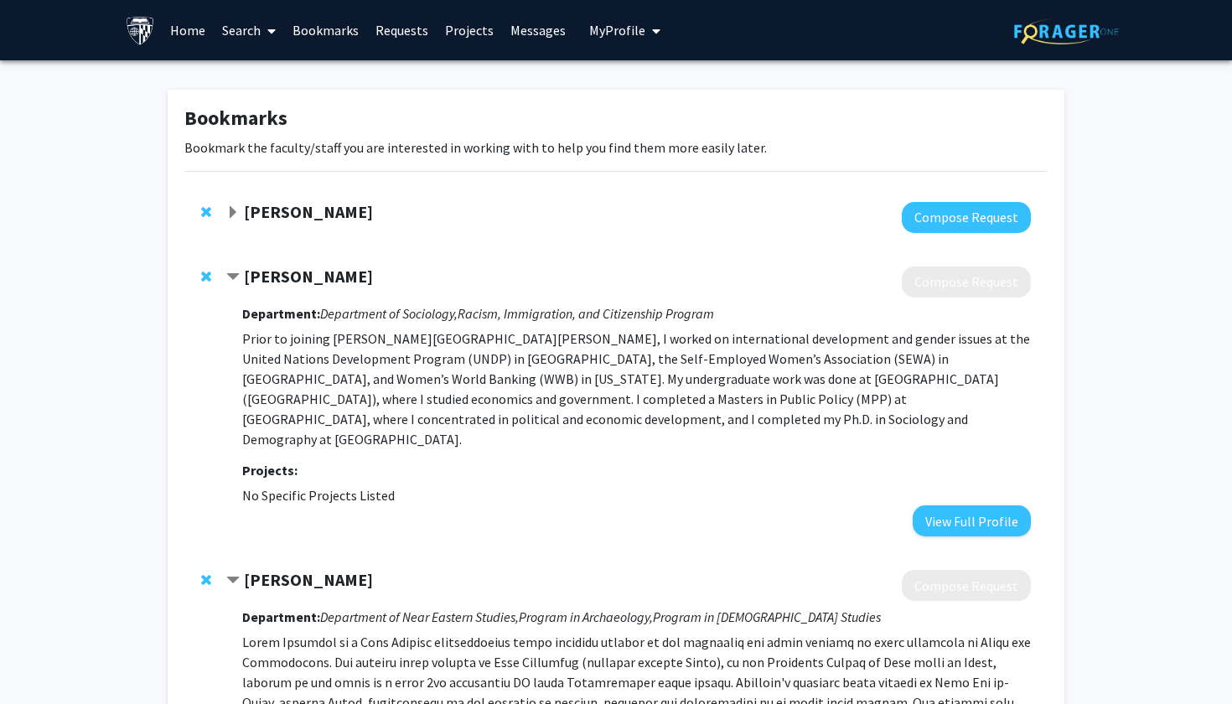
click at [242, 206] on div "[PERSON_NAME]" at bounding box center [407, 212] width 362 height 21
click at [232, 211] on span "Expand Kara Piccirilli Bookmark" at bounding box center [232, 212] width 13 height 13
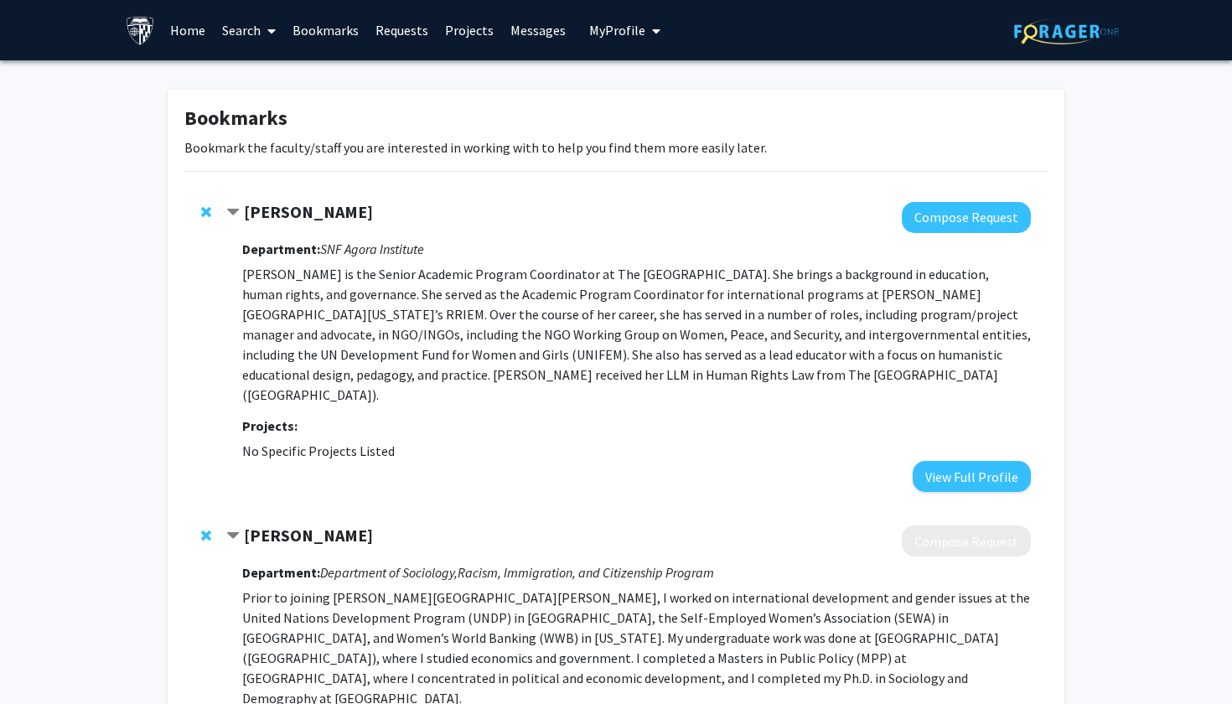
click at [242, 35] on link "Search" at bounding box center [249, 30] width 70 height 59
click at [251, 74] on span "Faculty/Staff" at bounding box center [275, 77] width 123 height 34
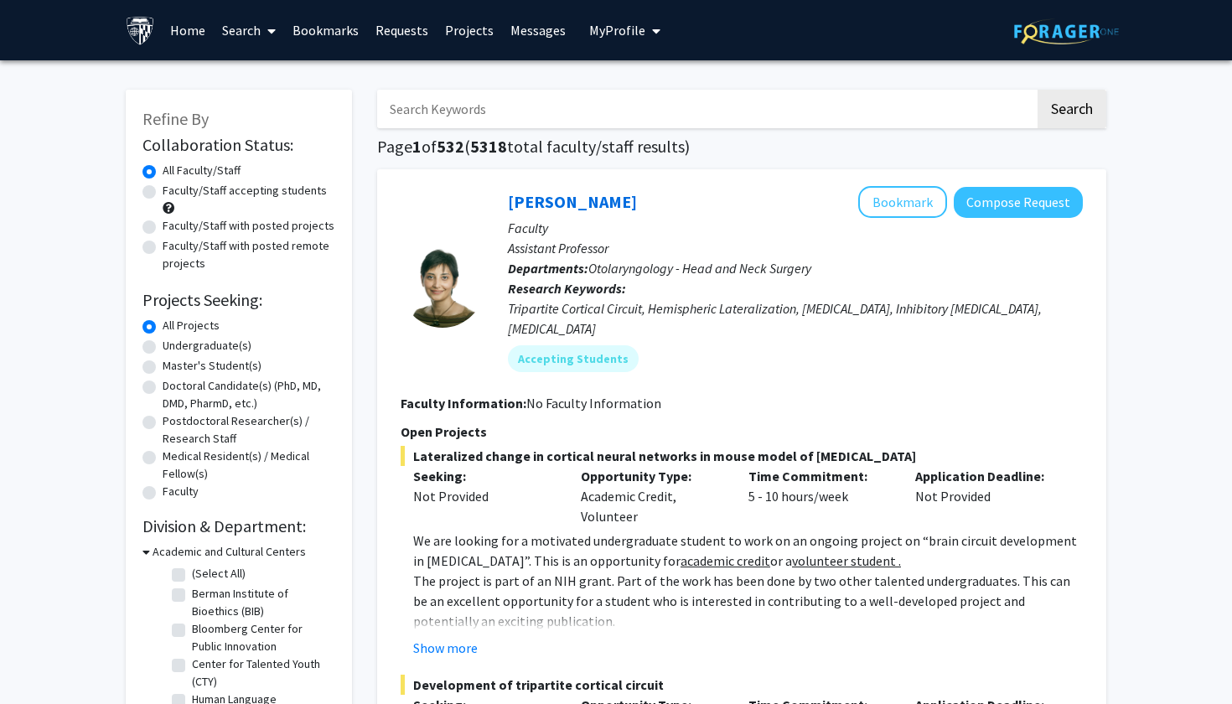
click at [498, 122] on input "Search Keywords" at bounding box center [706, 109] width 658 height 39
type input "kara"
click at [1071, 111] on button "Search" at bounding box center [1072, 109] width 69 height 39
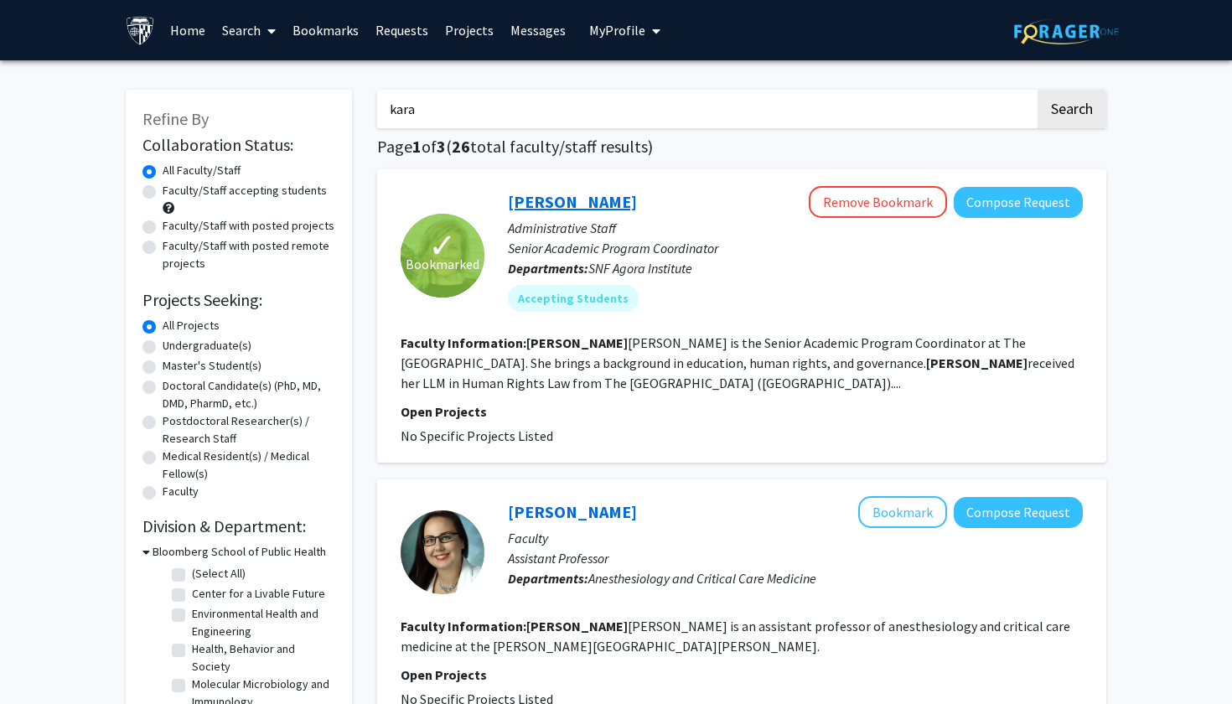
click at [562, 205] on link "[PERSON_NAME]" at bounding box center [572, 201] width 129 height 21
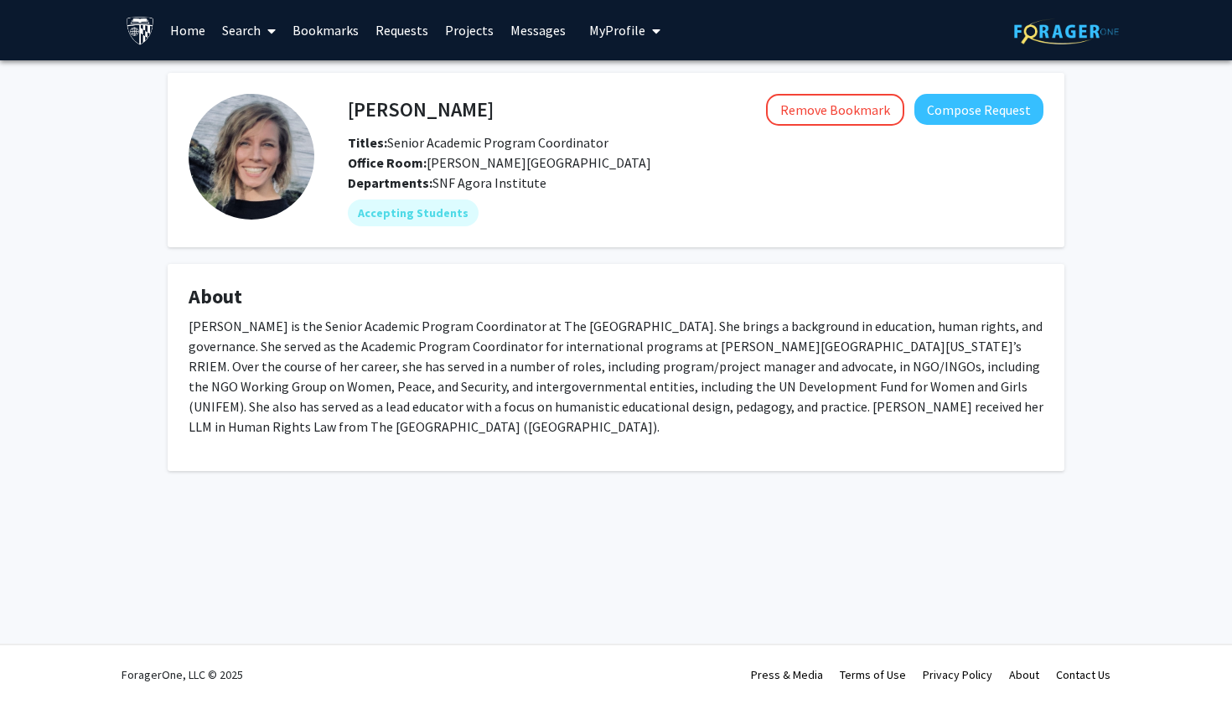
click at [434, 109] on h4 "[PERSON_NAME]" at bounding box center [421, 109] width 146 height 31
copy h4 "[PERSON_NAME]"
click at [434, 109] on h4 "[PERSON_NAME]" at bounding box center [421, 109] width 146 height 31
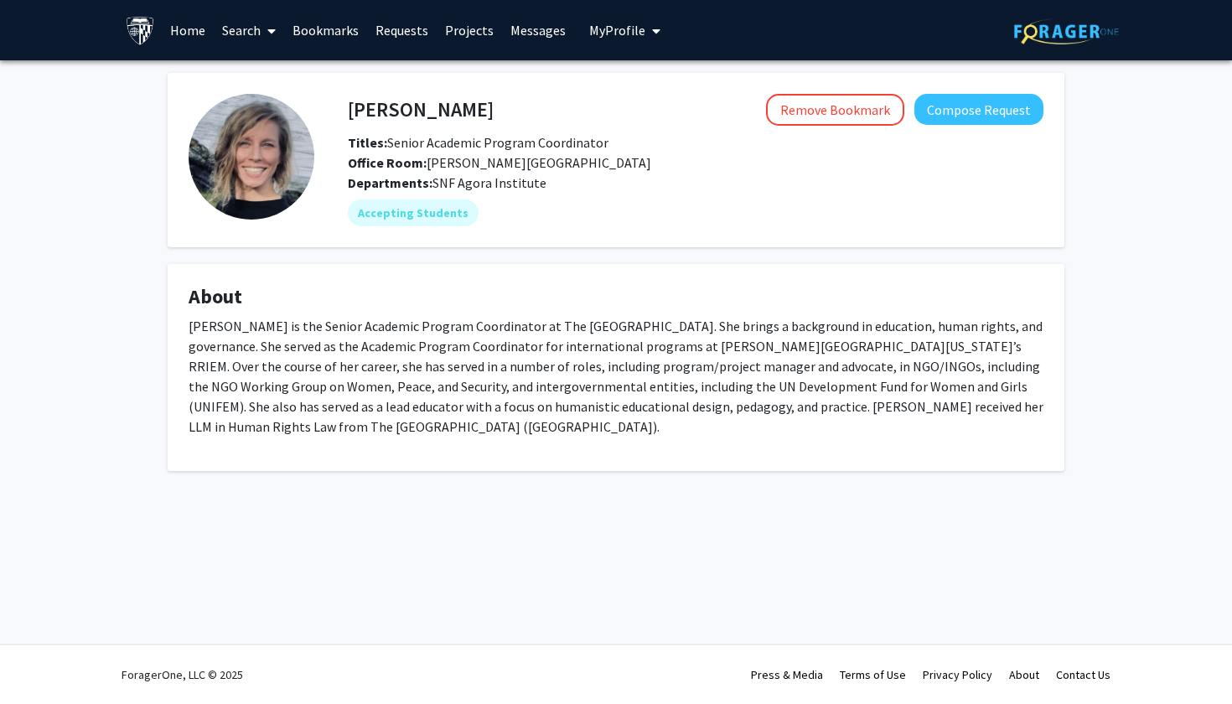
click at [248, 40] on link "Search" at bounding box center [249, 30] width 70 height 59
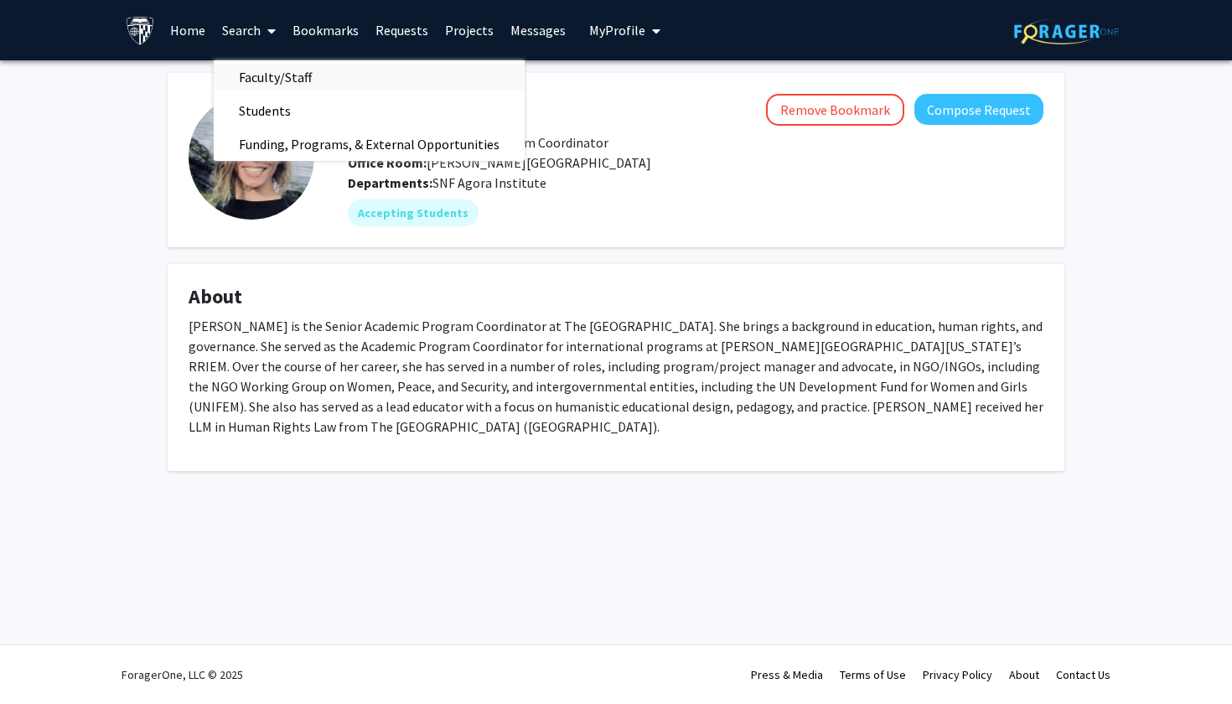
click at [267, 79] on span "Faculty/Staff" at bounding box center [275, 77] width 123 height 34
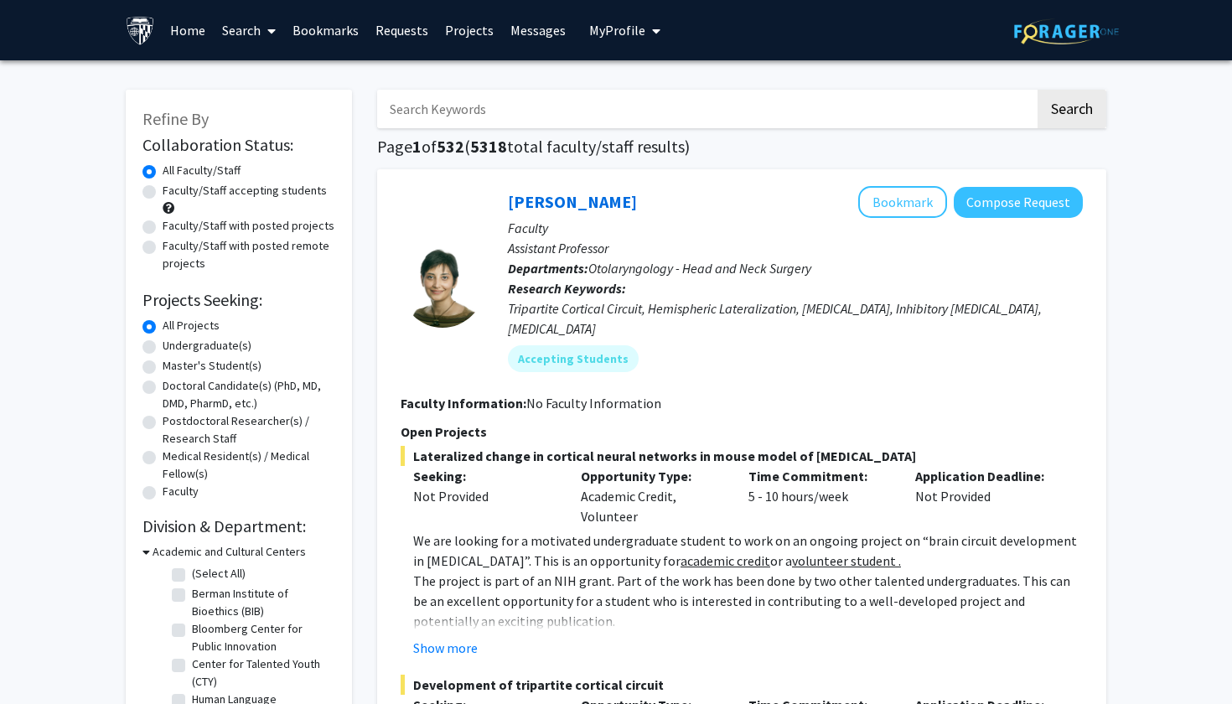
click at [251, 30] on link "Search" at bounding box center [249, 30] width 70 height 59
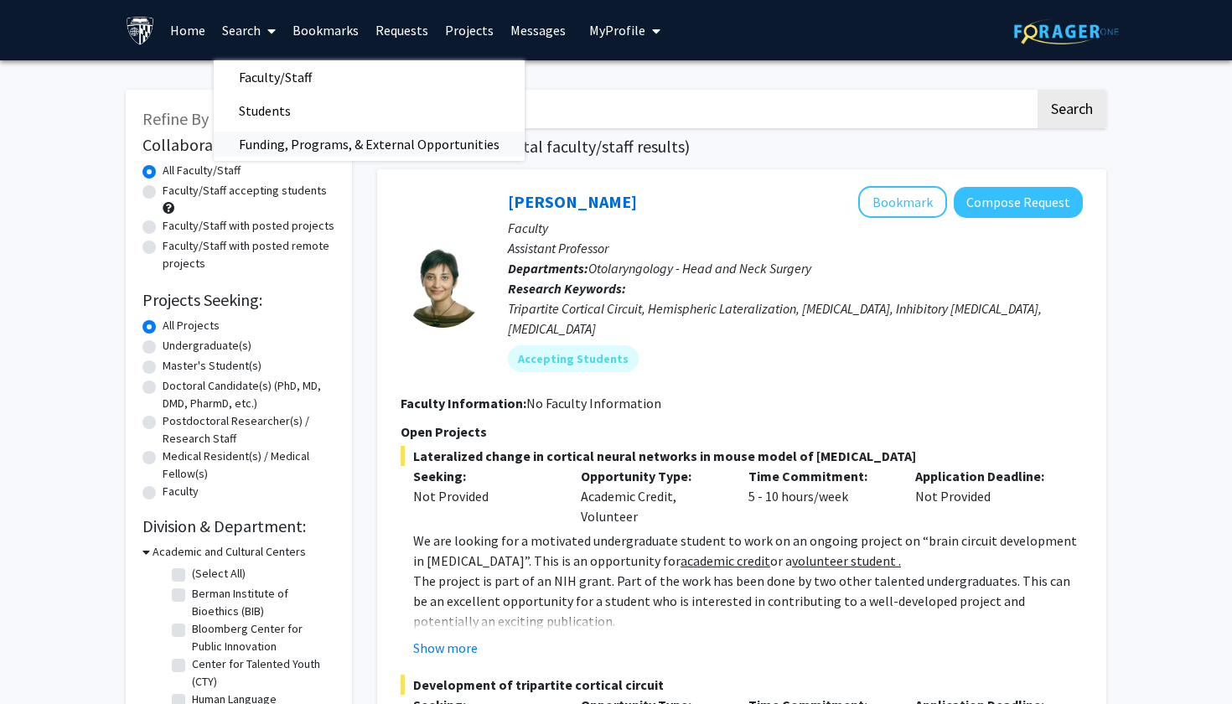
click at [251, 152] on span "Funding, Programs, & External Opportunities" at bounding box center [369, 144] width 311 height 34
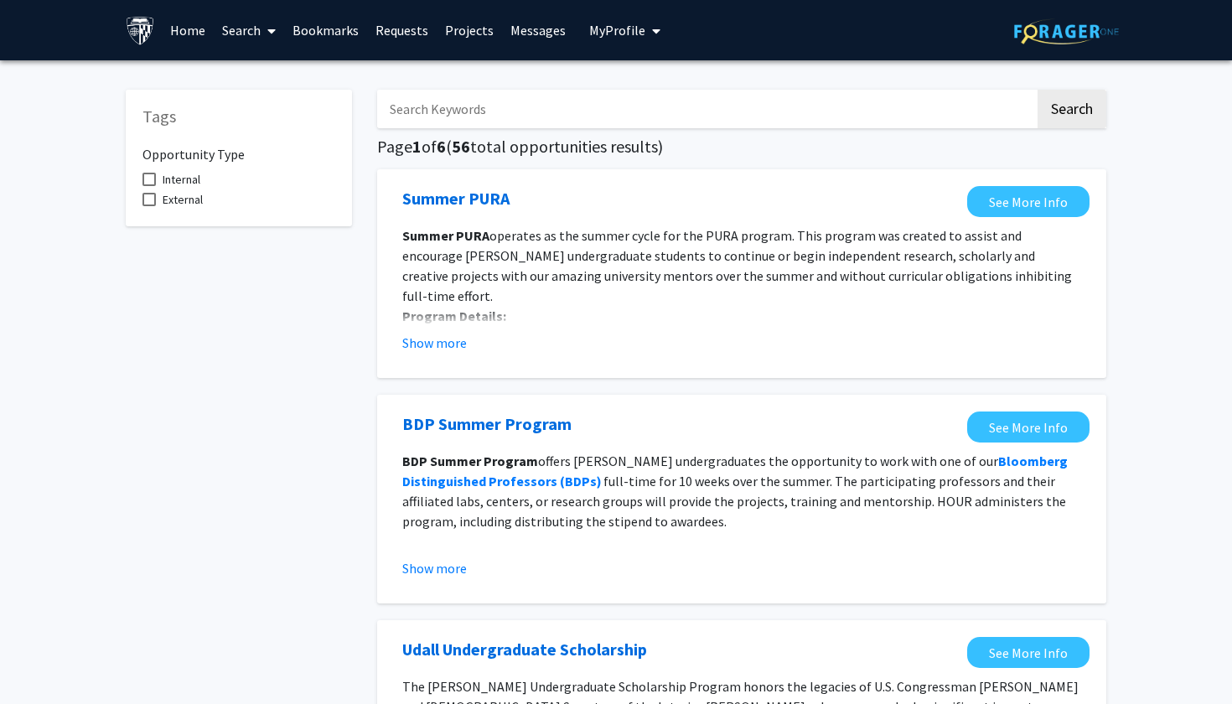
click at [261, 35] on span at bounding box center [268, 31] width 15 height 59
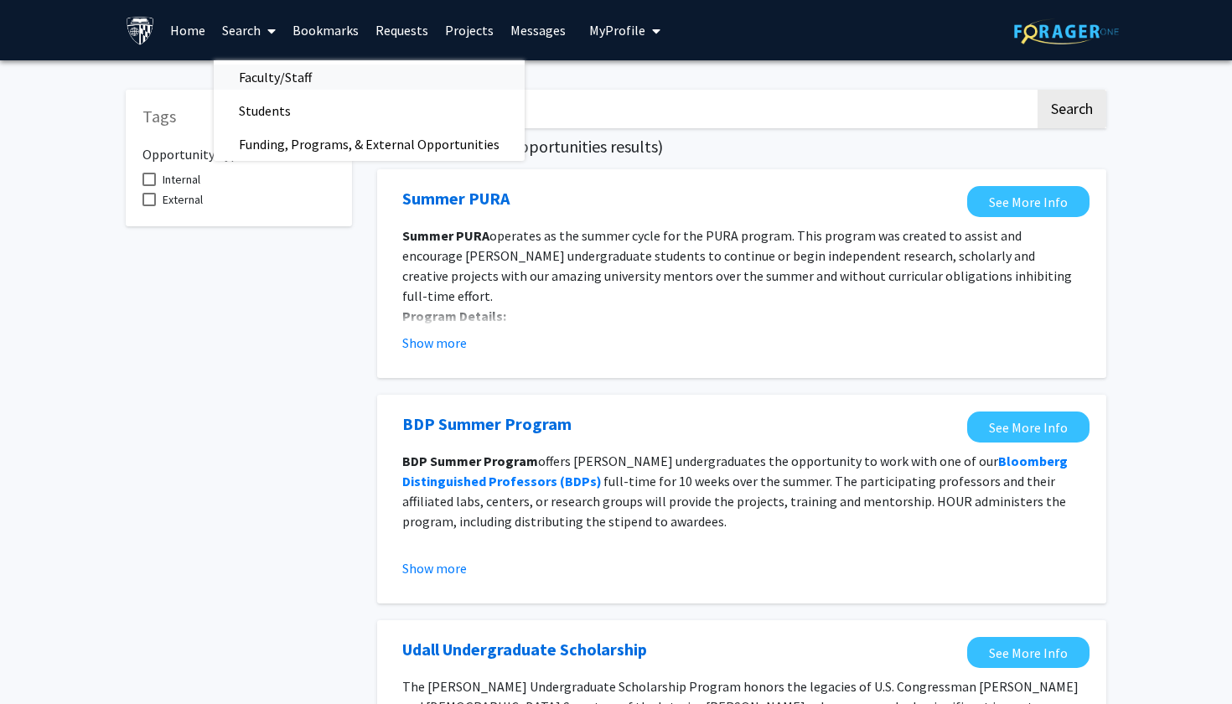
click at [276, 84] on span "Faculty/Staff" at bounding box center [275, 77] width 123 height 34
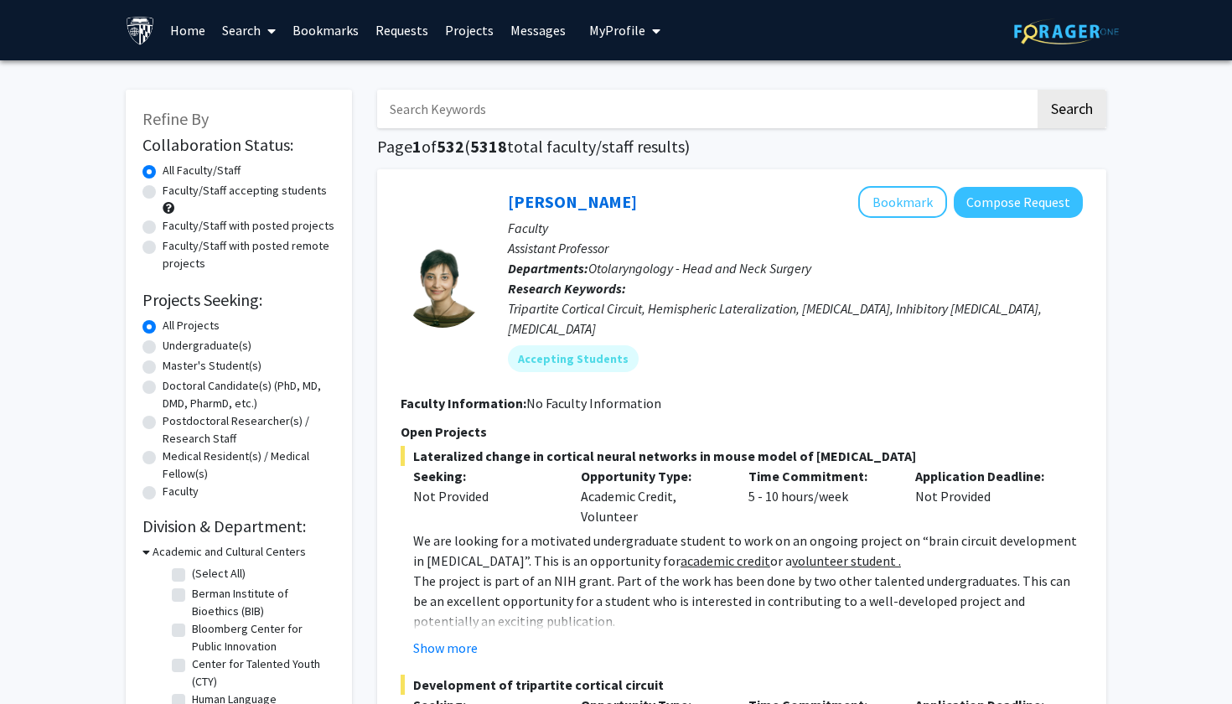
click at [163, 193] on label "Faculty/Staff accepting students" at bounding box center [245, 191] width 164 height 18
click at [163, 193] on input "Faculty/Staff accepting students" at bounding box center [168, 187] width 11 height 11
radio input "true"
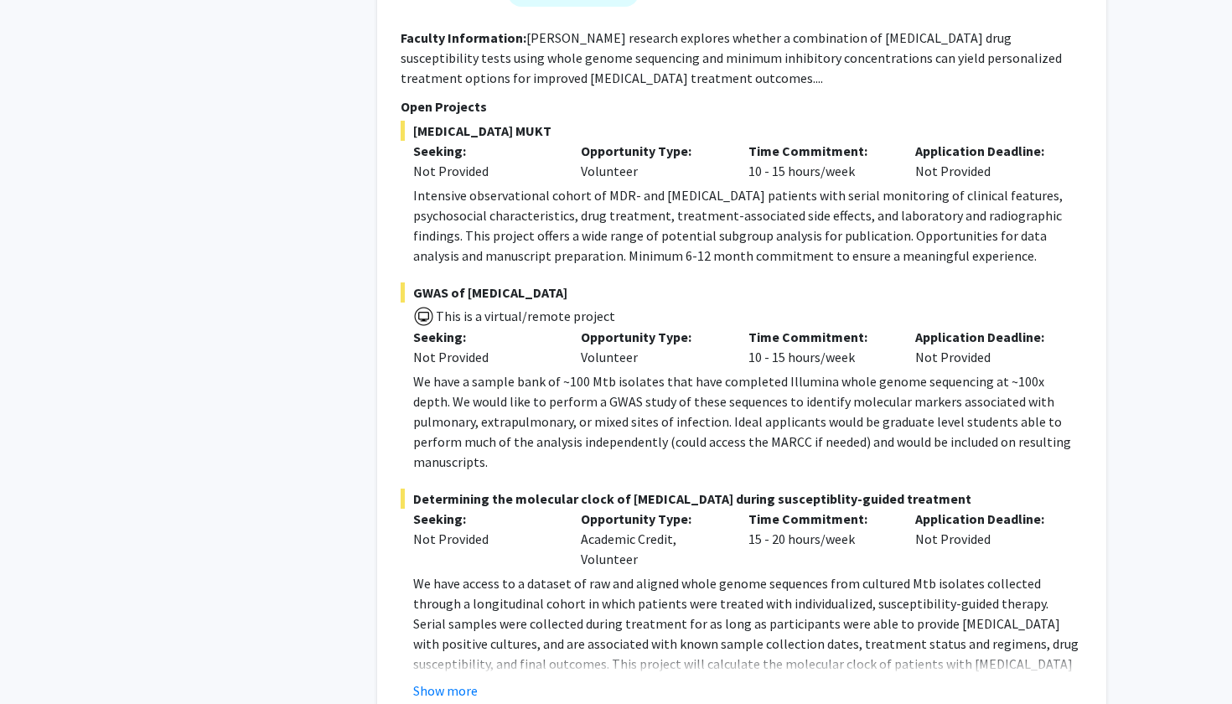
scroll to position [7999, 0]
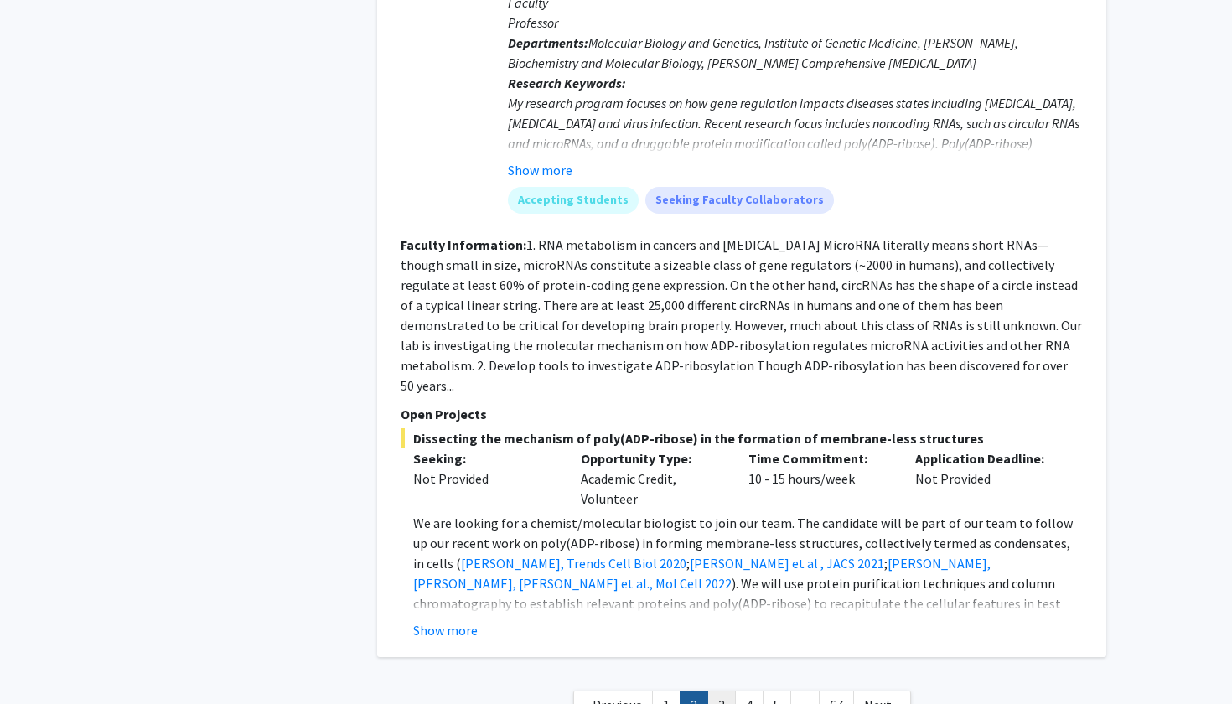
scroll to position [6090, 0]
click at [717, 692] on link "3" at bounding box center [721, 706] width 29 height 29
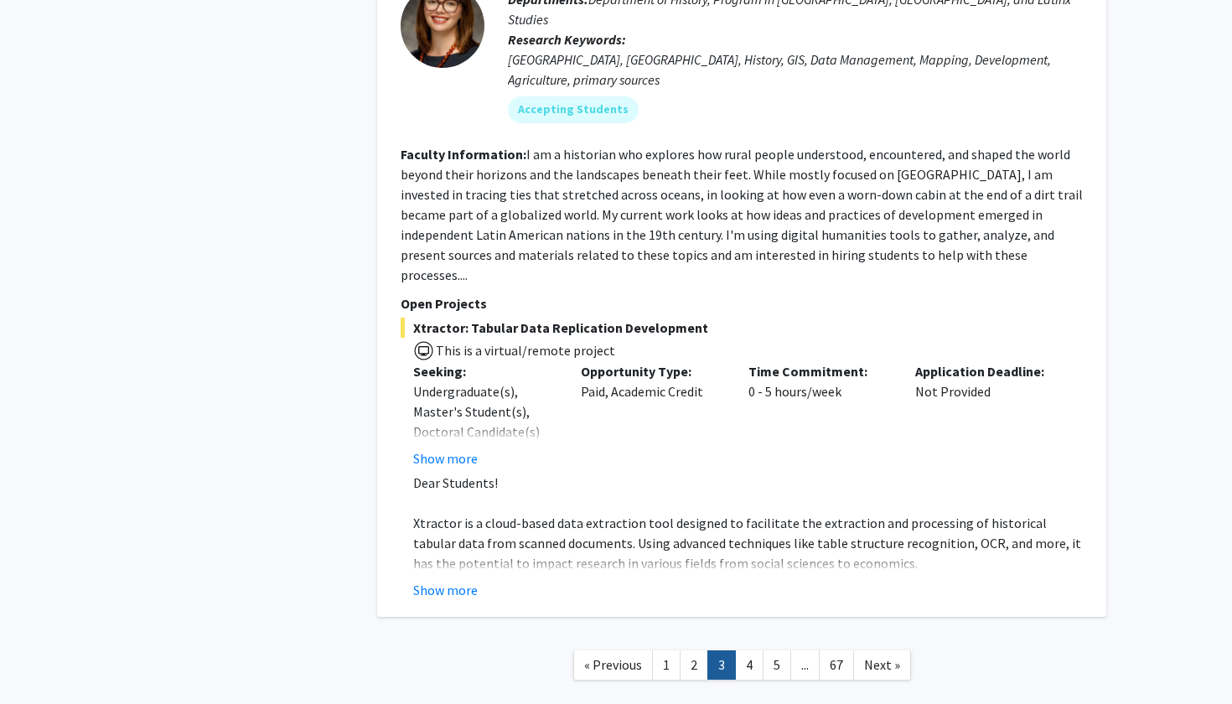
scroll to position [5891, 0]
click at [756, 651] on link "4" at bounding box center [749, 665] width 29 height 29
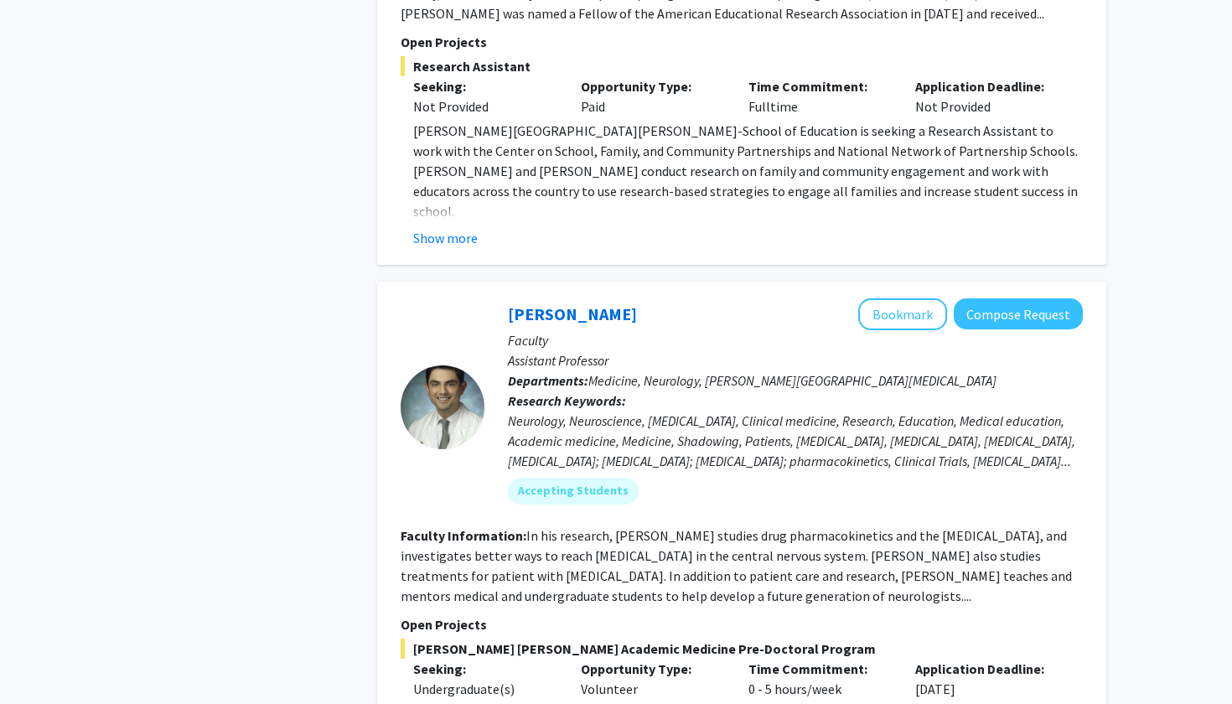
scroll to position [5879, 0]
